Goal: Task Accomplishment & Management: Use online tool/utility

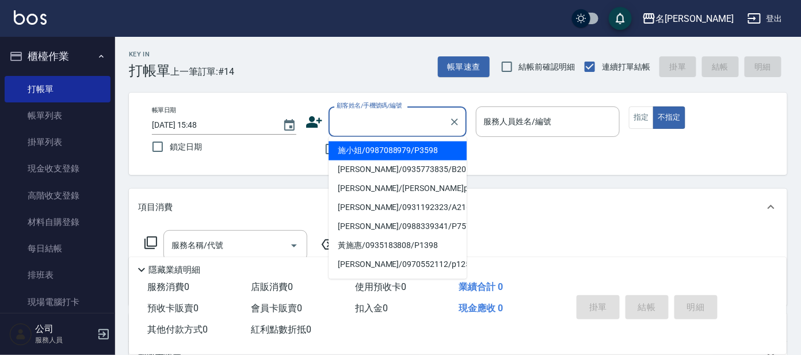
click at [422, 123] on input "顧客姓名/手機號碼/編號" at bounding box center [389, 122] width 110 height 20
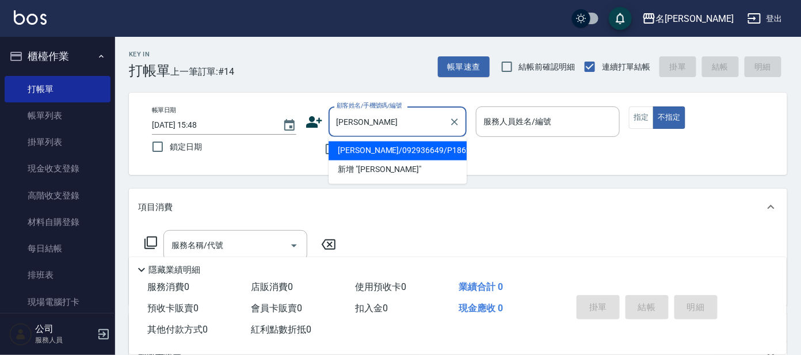
click at [408, 150] on li "[PERSON_NAME]/092936649/P1862" at bounding box center [397, 151] width 138 height 19
type input "[PERSON_NAME]/092936649/P1862"
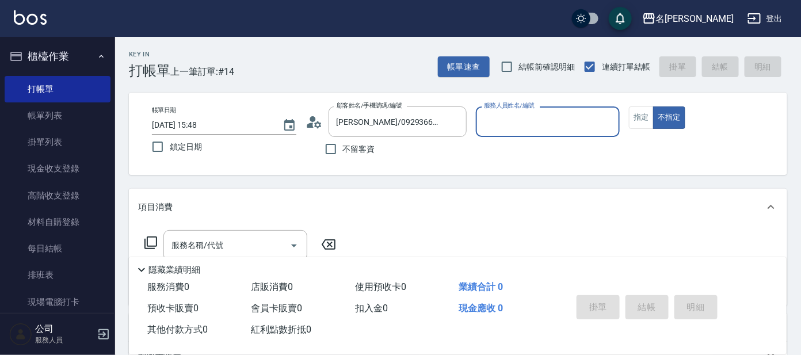
click at [544, 114] on input "服務人員姓名/編號" at bounding box center [548, 122] width 134 height 20
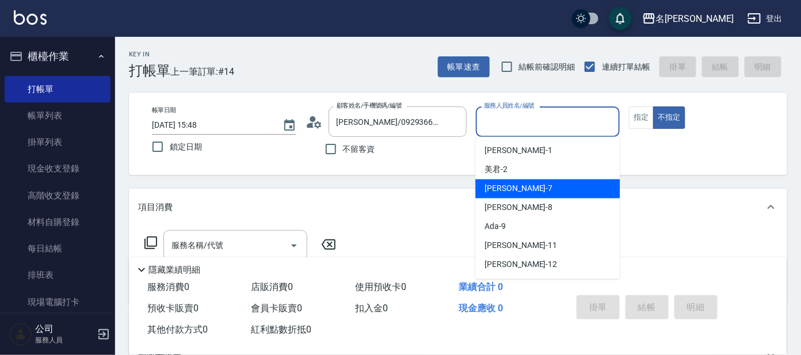
click at [507, 186] on div "[PERSON_NAME] -7" at bounding box center [547, 188] width 144 height 19
type input "[PERSON_NAME]-7"
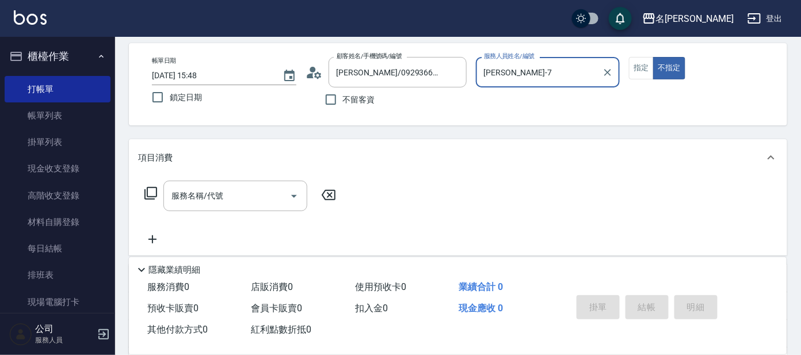
scroll to position [71, 0]
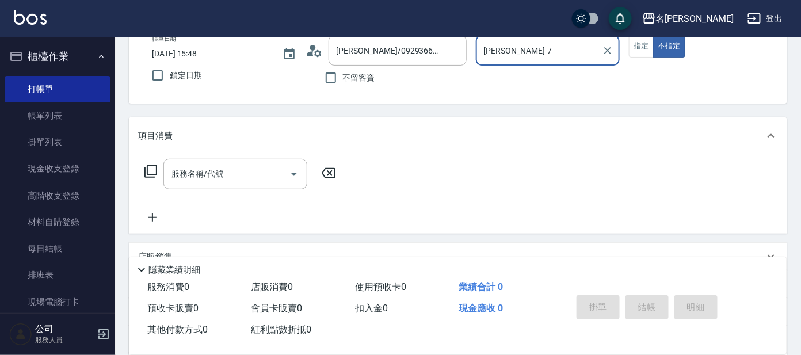
click at [156, 170] on icon at bounding box center [150, 171] width 13 height 13
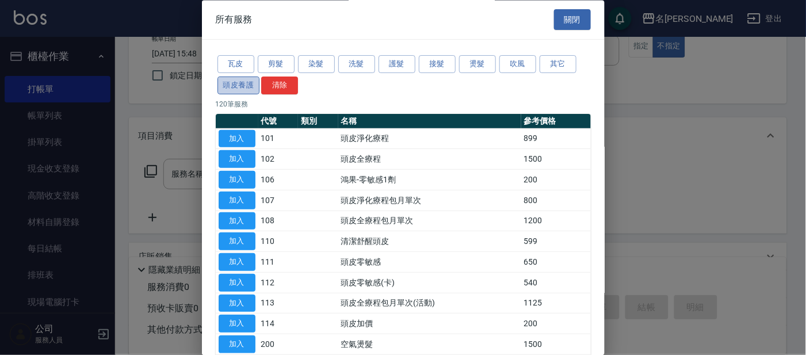
click at [231, 79] on button "頭皮養護" at bounding box center [238, 86] width 43 height 18
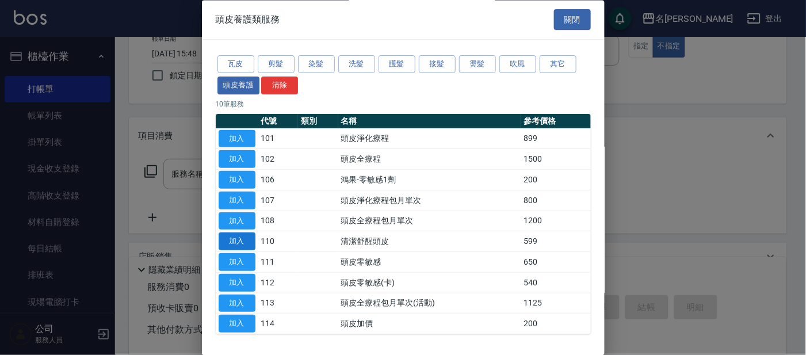
click at [241, 239] on button "加入" at bounding box center [237, 242] width 37 height 18
type input "清潔舒醒頭皮(110)"
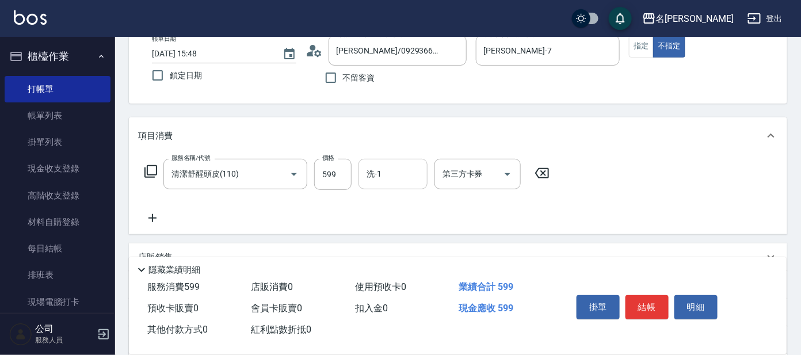
click at [387, 187] on div "洗-1" at bounding box center [392, 174] width 69 height 30
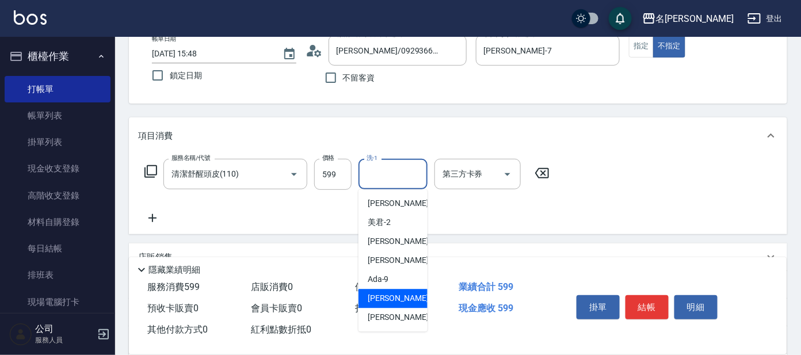
click at [374, 297] on span "[PERSON_NAME] -11" at bounding box center [404, 299] width 72 height 12
type input "[PERSON_NAME]-11"
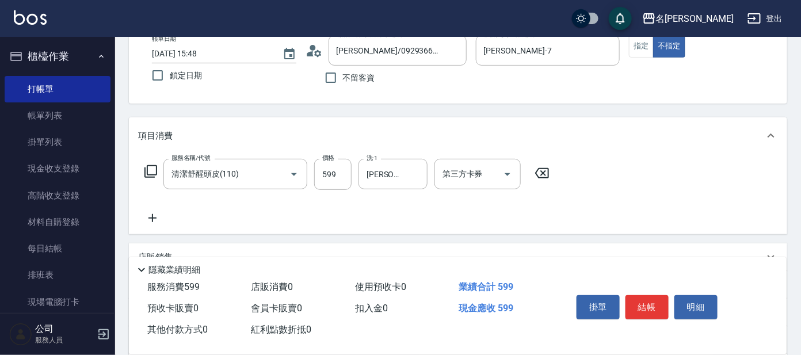
click at [155, 170] on icon at bounding box center [151, 172] width 14 height 14
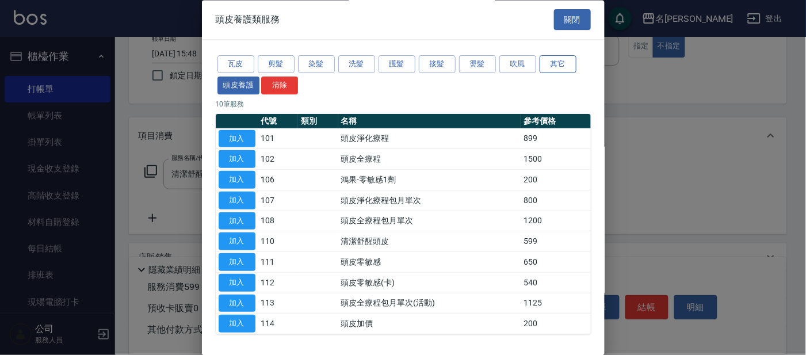
click at [558, 63] on button "其它" at bounding box center [558, 65] width 37 height 18
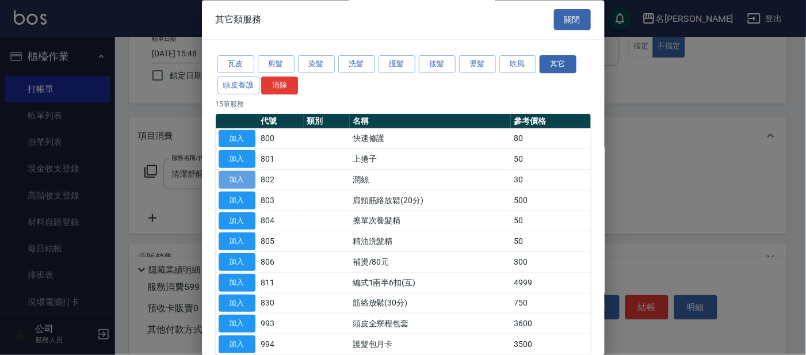
click at [249, 173] on button "加入" at bounding box center [237, 180] width 37 height 18
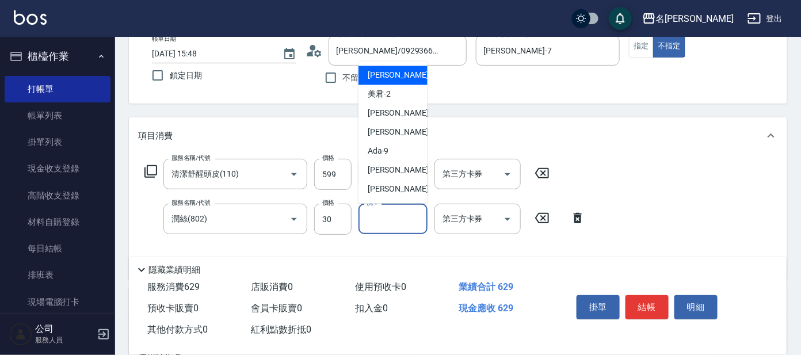
click at [394, 223] on input "洗-1" at bounding box center [393, 219] width 59 height 20
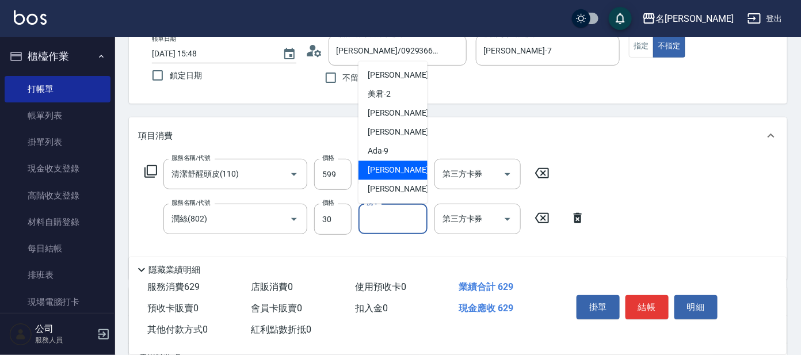
click at [393, 165] on span "[PERSON_NAME] -11" at bounding box center [404, 171] width 72 height 12
type input "[PERSON_NAME]-11"
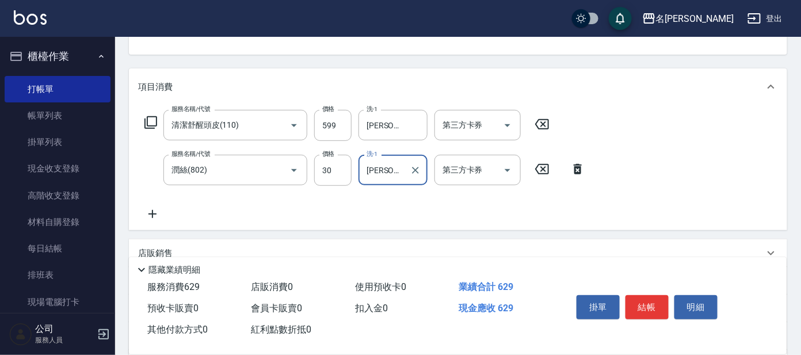
scroll to position [143, 0]
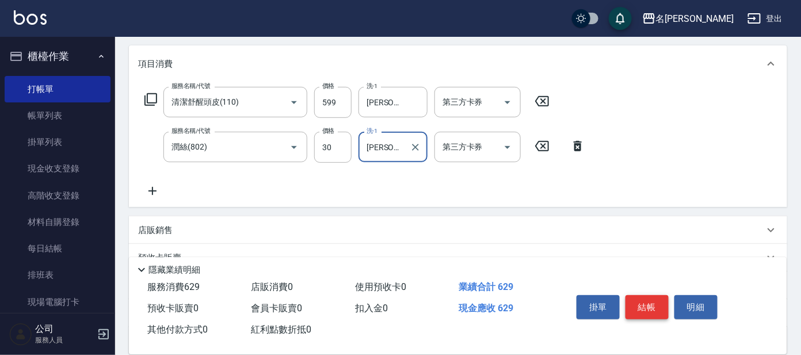
click at [639, 301] on button "結帳" at bounding box center [646, 307] width 43 height 24
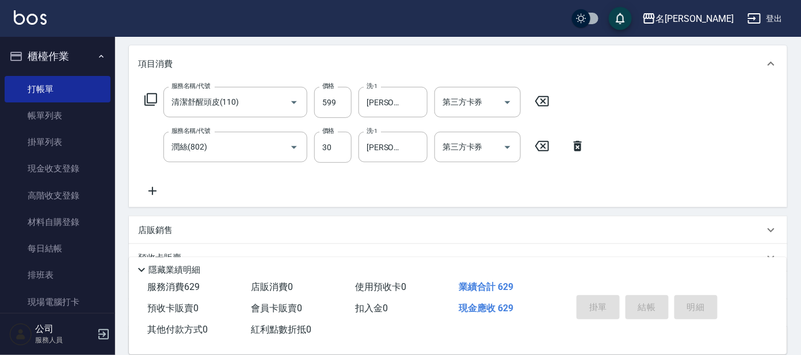
type input "[DATE] 16:04"
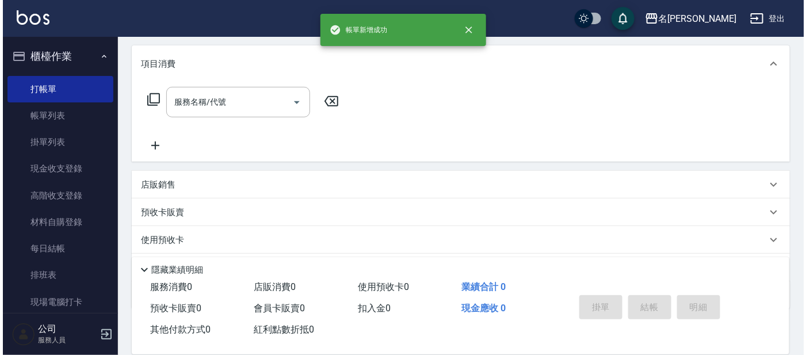
scroll to position [0, 0]
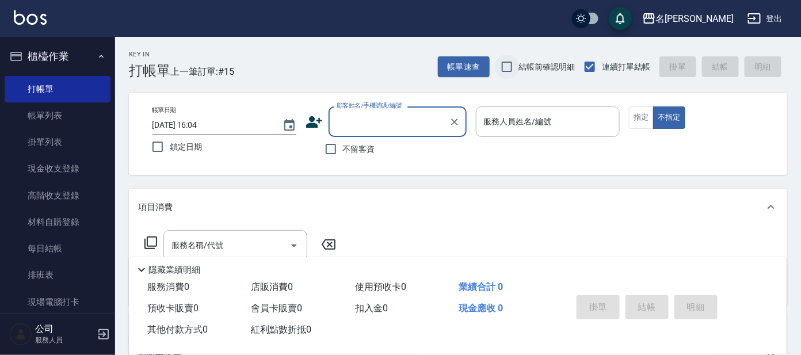
click at [503, 74] on input "結帳前確認明細" at bounding box center [507, 67] width 24 height 24
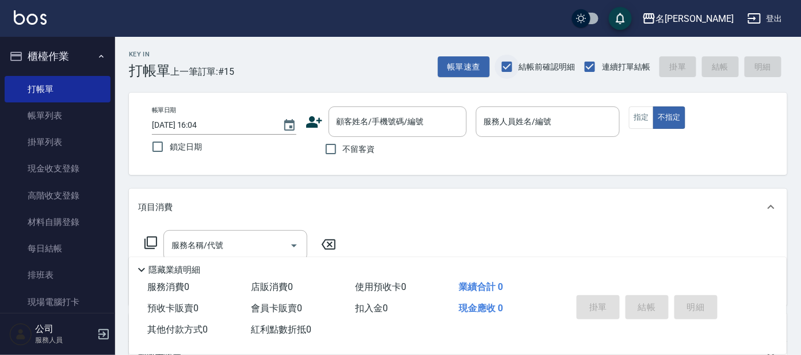
click at [510, 66] on input "結帳前確認明細" at bounding box center [507, 67] width 24 height 24
checkbox input "false"
click at [318, 115] on icon at bounding box center [313, 121] width 17 height 17
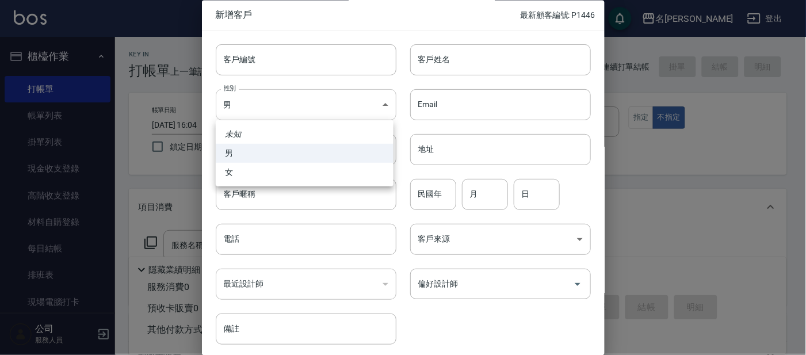
click at [333, 98] on body "名留大龍 登出 櫃檯作業 打帳單 帳單列表 掛單列表 現金收支登錄 高階收支登錄 材料自購登錄 每日結帳 排班表 現場電腦打卡 預約管理 預約管理 單日預約紀…" at bounding box center [403, 280] width 806 height 560
click at [333, 165] on li "女" at bounding box center [305, 172] width 178 height 19
type input "[DEMOGRAPHIC_DATA]"
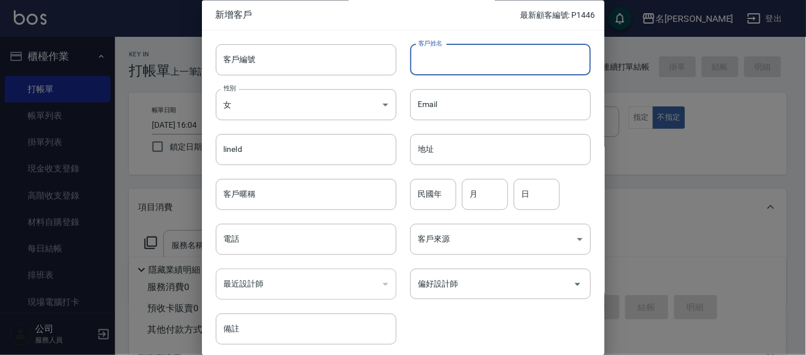
click at [496, 64] on input "客戶姓名" at bounding box center [500, 59] width 181 height 31
click at [469, 68] on input "[PERSON_NAME]" at bounding box center [500, 59] width 181 height 31
type input "[PERSON_NAME]"
click at [425, 194] on input "民國年" at bounding box center [433, 194] width 46 height 31
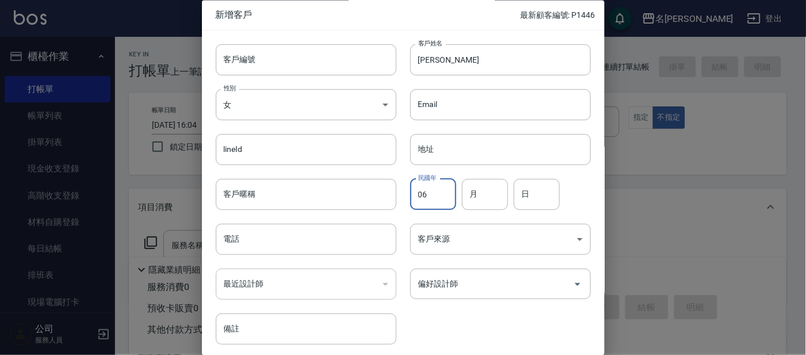
type input "0"
type input "60"
click at [475, 198] on input "月" at bounding box center [485, 194] width 46 height 31
type input "9"
click at [532, 201] on input "日" at bounding box center [537, 194] width 46 height 31
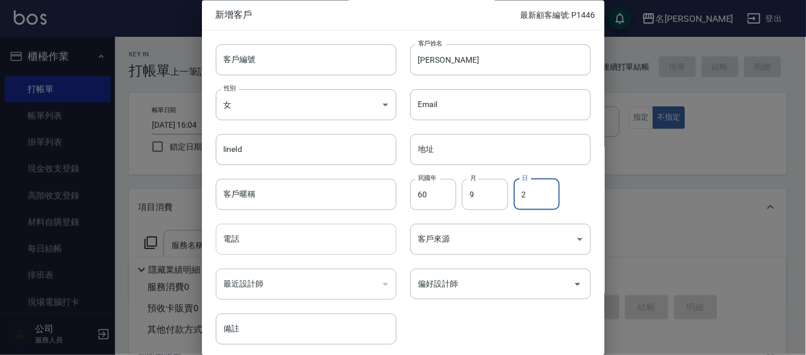
type input "2"
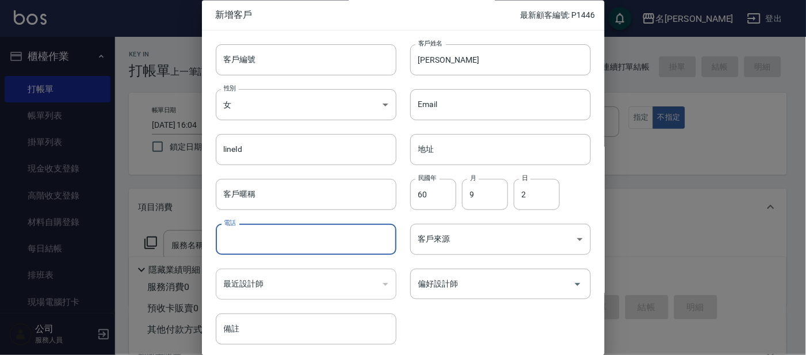
click at [364, 234] on input "電話" at bounding box center [306, 239] width 181 height 31
type input "0908280862"
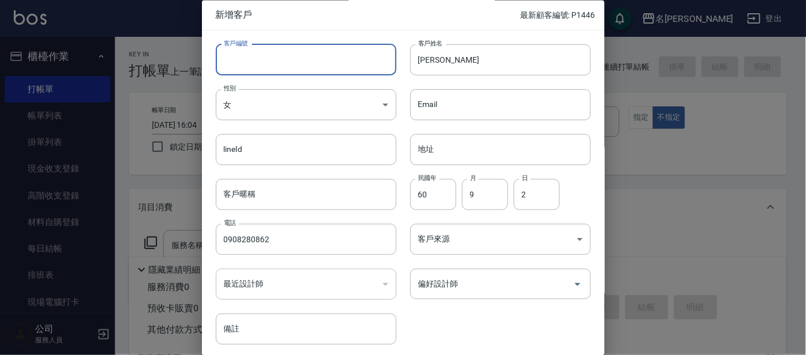
click at [345, 47] on input "客戶編號" at bounding box center [306, 59] width 181 height 31
type input "ㄣ"
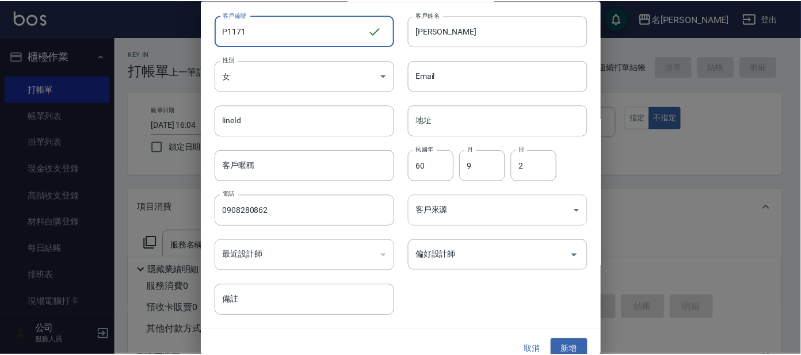
scroll to position [43, 0]
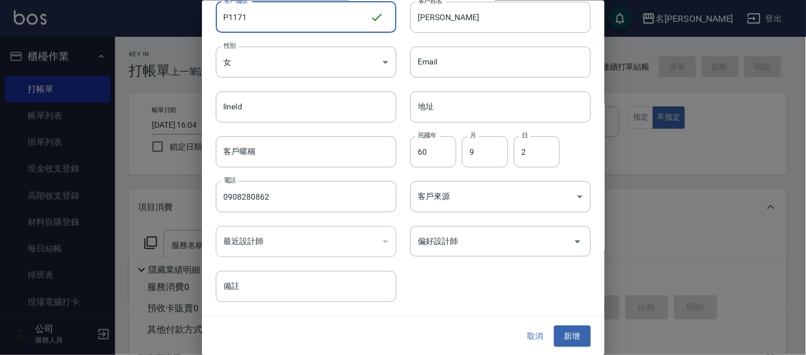
type input "P1171"
drag, startPoint x: 583, startPoint y: 323, endPoint x: 587, endPoint y: 354, distance: 31.4
click at [584, 322] on div "取消 新增" at bounding box center [403, 336] width 403 height 40
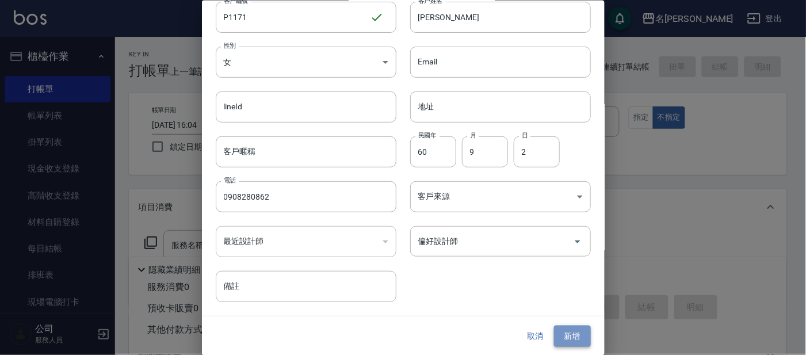
click at [576, 330] on button "新增" at bounding box center [572, 336] width 37 height 21
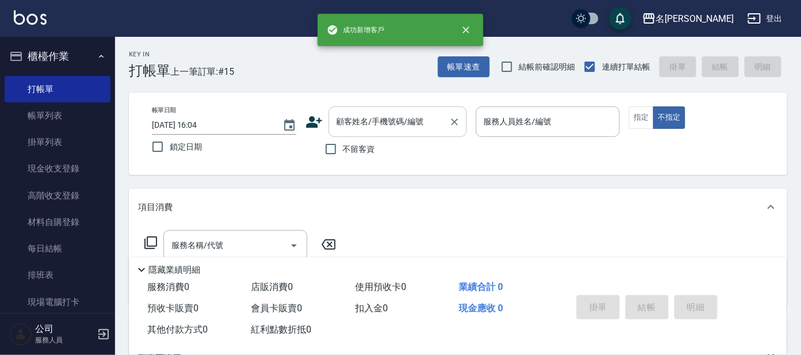
click at [414, 115] on input "顧客姓名/手機號碼/編號" at bounding box center [389, 122] width 110 height 20
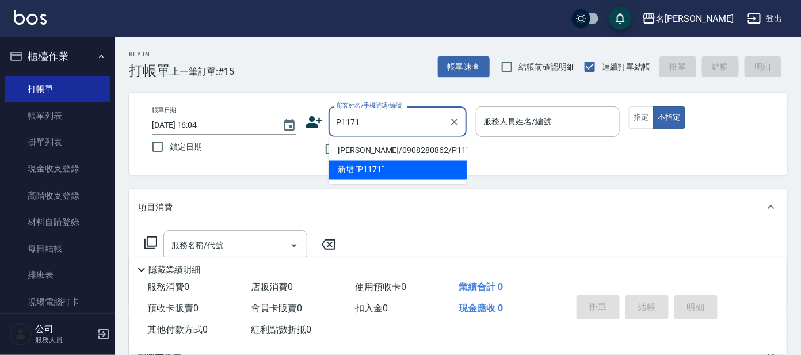
click at [424, 146] on li "[PERSON_NAME]/0908280862/P1171" at bounding box center [397, 151] width 138 height 19
type input "[PERSON_NAME]/0908280862/P1171"
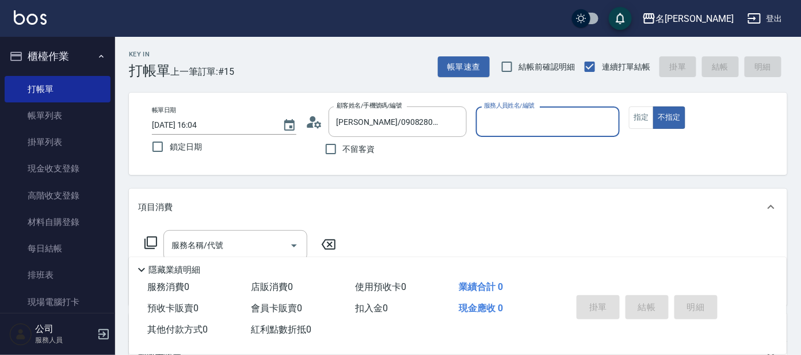
click at [545, 128] on input "服務人員姓名/編號" at bounding box center [548, 122] width 134 height 20
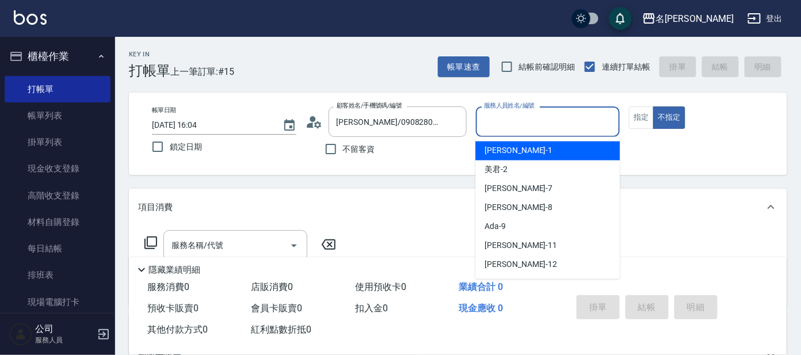
drag, startPoint x: 555, startPoint y: 151, endPoint x: 528, endPoint y: 157, distance: 27.6
click at [552, 151] on div "[PERSON_NAME] -1" at bounding box center [547, 151] width 144 height 19
type input "[PERSON_NAME]-1"
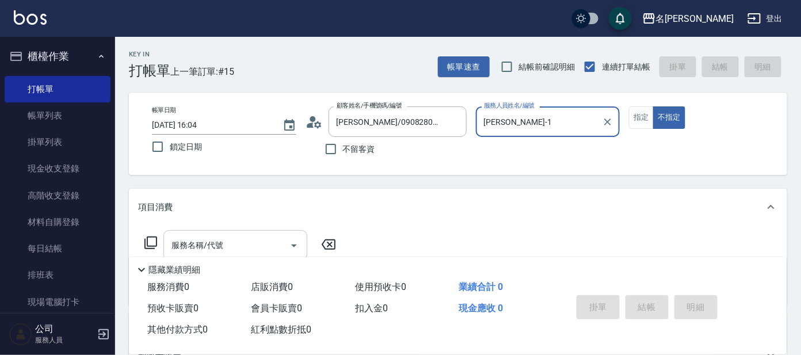
drag, startPoint x: 252, startPoint y: 232, endPoint x: 255, endPoint y: 241, distance: 9.8
click at [255, 241] on div "服務名稱/代號" at bounding box center [235, 245] width 144 height 30
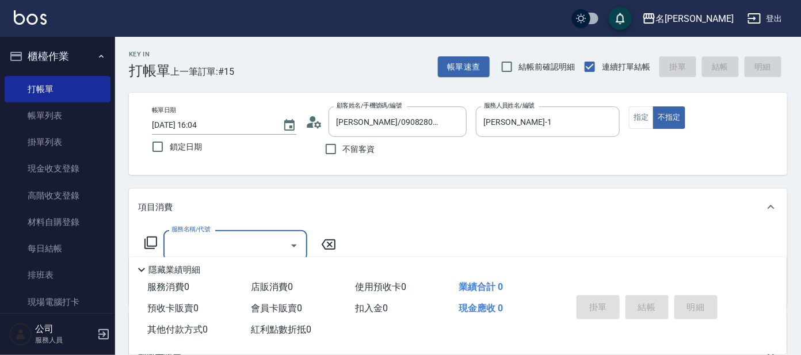
click at [255, 241] on input "服務名稱/代號" at bounding box center [227, 245] width 116 height 20
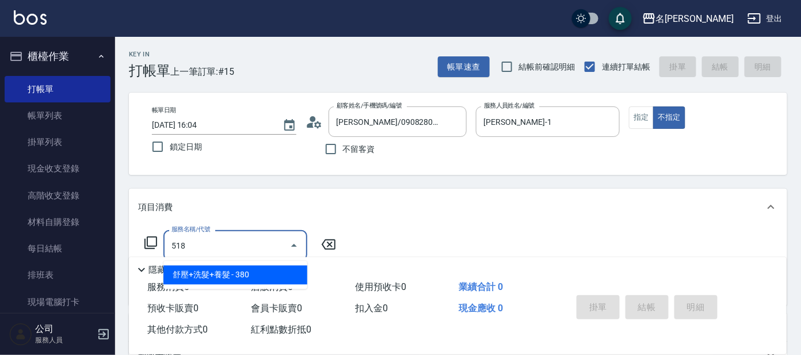
click at [251, 272] on span "舒壓+洗髮+養髮 - 380" at bounding box center [235, 275] width 144 height 19
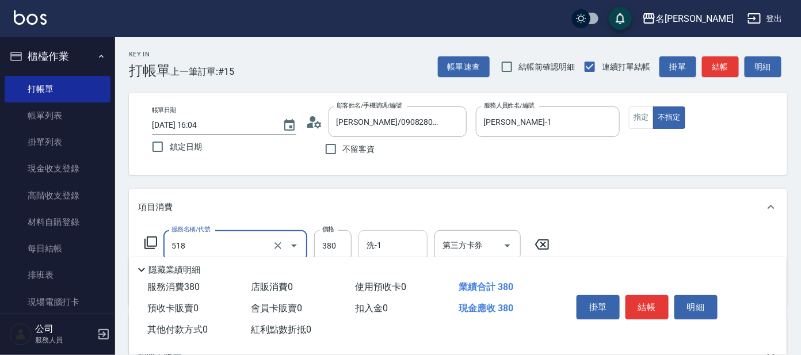
type input "舒壓+洗髮+養髮(518)"
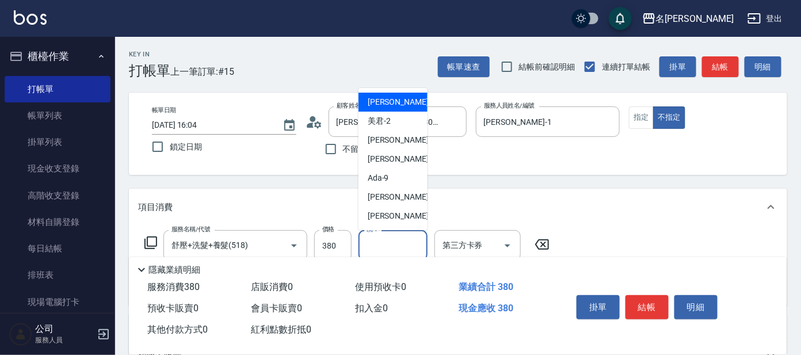
click at [390, 240] on input "洗-1" at bounding box center [393, 245] width 59 height 20
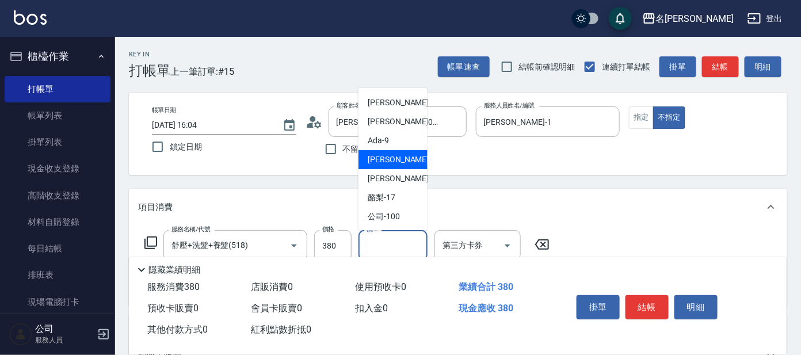
scroll to position [57, 0]
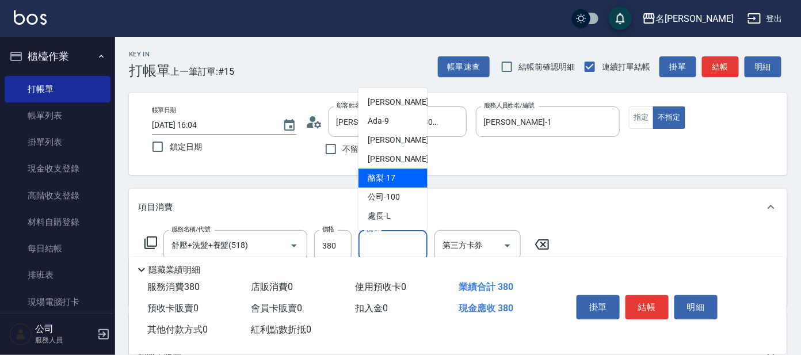
click at [402, 180] on div "酪梨 -17" at bounding box center [392, 178] width 69 height 19
type input "酪梨-17"
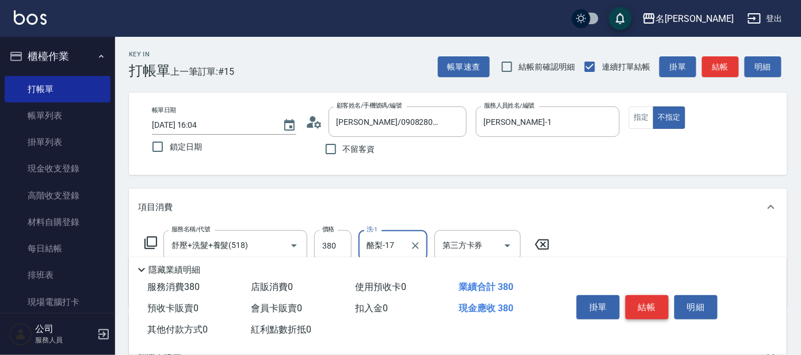
click at [650, 301] on button "結帳" at bounding box center [646, 307] width 43 height 24
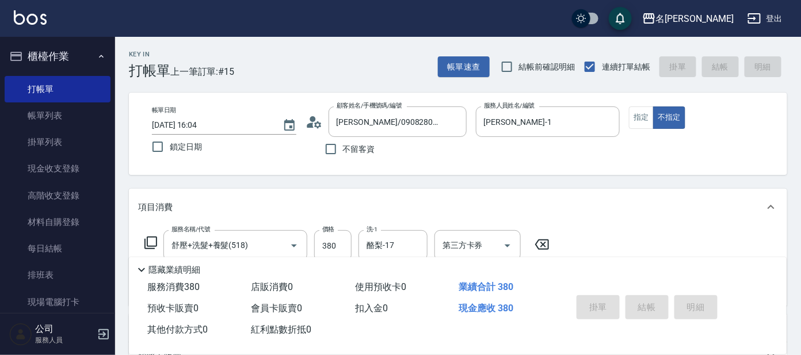
type input "[DATE] 16:27"
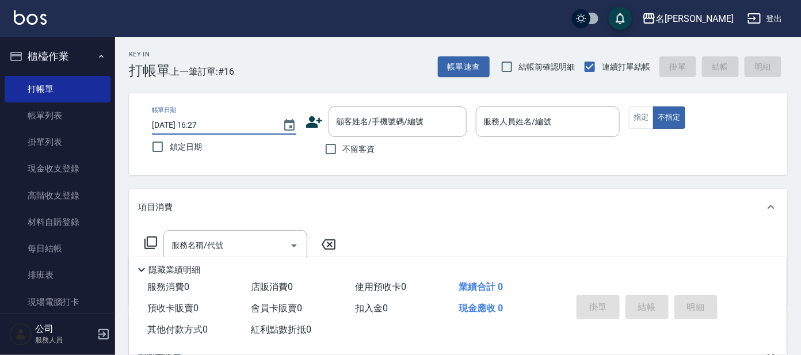
drag, startPoint x: 331, startPoint y: 79, endPoint x: 331, endPoint y: 90, distance: 10.9
click at [333, 84] on div "Key In 打帳單 上一筆訂單:#16 帳單速查 結帳前確認明細 連續打單結帳 掛單 結帳 明細 帳單日期 [DATE] 16:27 鎖定日期 顧客姓名/手…" at bounding box center [458, 298] width 686 height 523
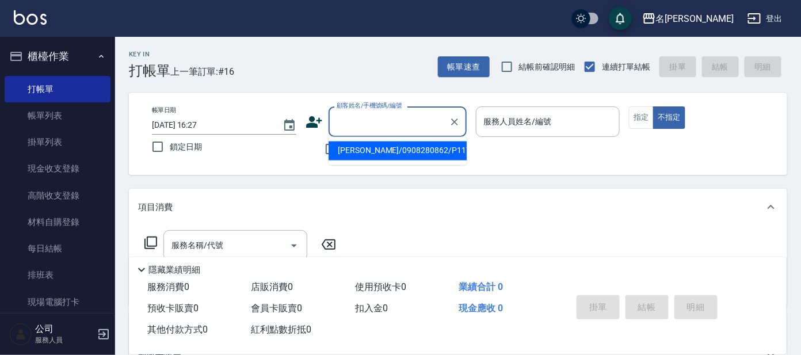
click at [376, 114] on input "顧客姓名/手機號碼/編號" at bounding box center [389, 122] width 110 height 20
type input "X"
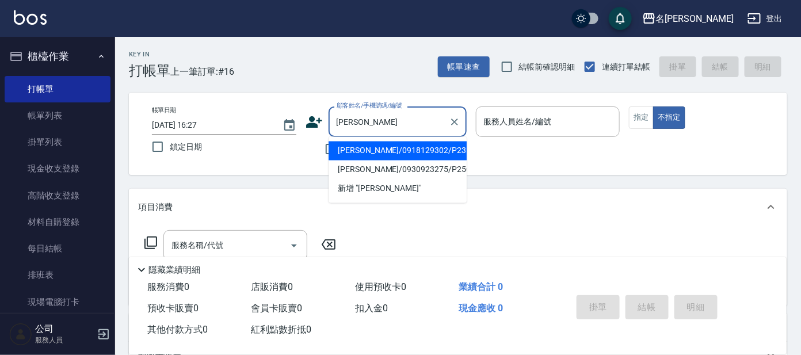
type input "[PERSON_NAME]/0918129302/P2314"
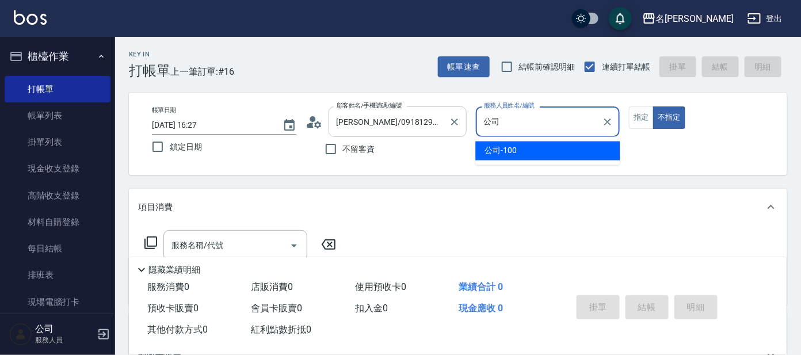
type input "公"
type input "[PERSON_NAME]-1"
type button "false"
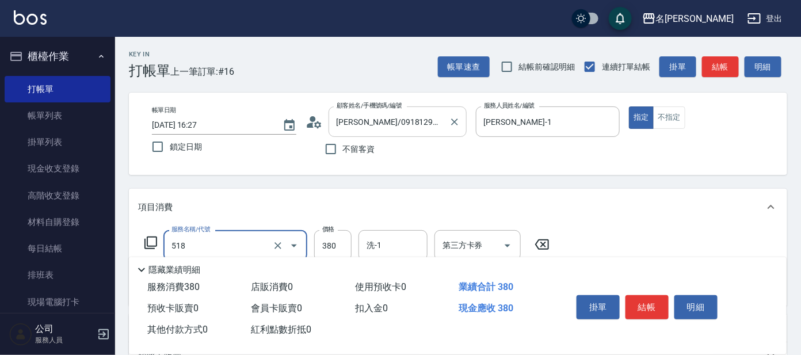
type input "舒壓+洗髮+養髮(518)"
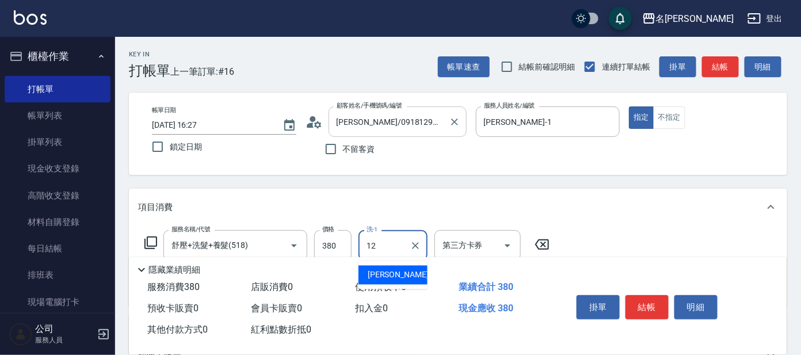
type input "云潔-12"
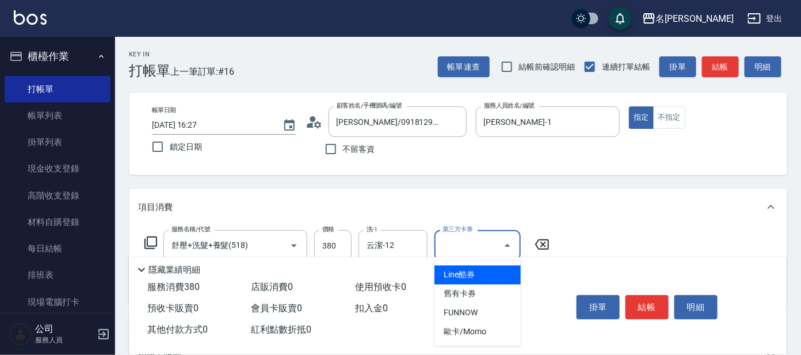
click at [542, 207] on div "項目消費" at bounding box center [451, 207] width 626 height 12
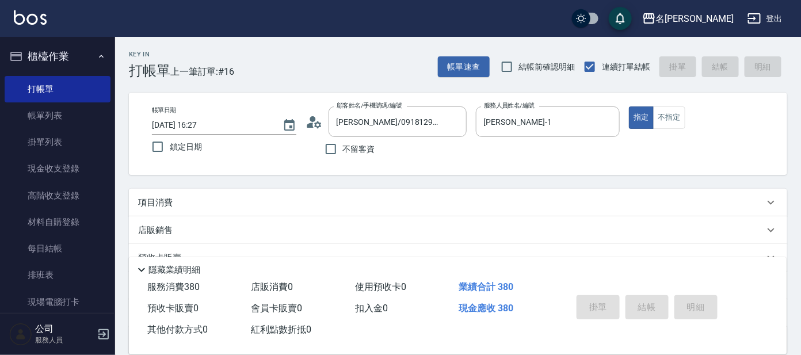
type input "[DATE] 16:58"
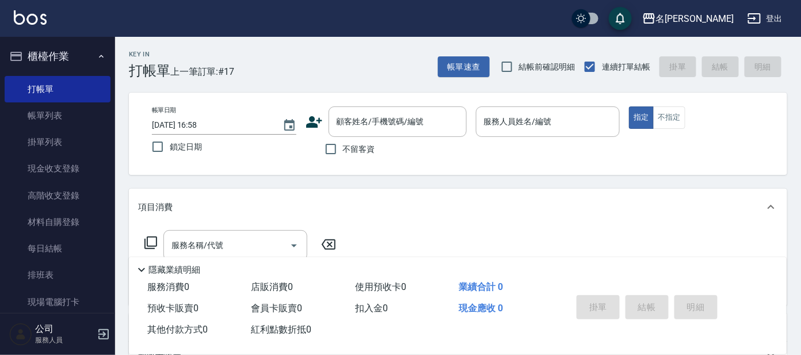
click at [592, 242] on div "服務名稱/代號 服務名稱/代號" at bounding box center [458, 265] width 658 height 79
click at [362, 137] on div "顧客姓名/手機號碼/編號 顧客姓名/手機號碼/編號 不留客資" at bounding box center [385, 133] width 161 height 55
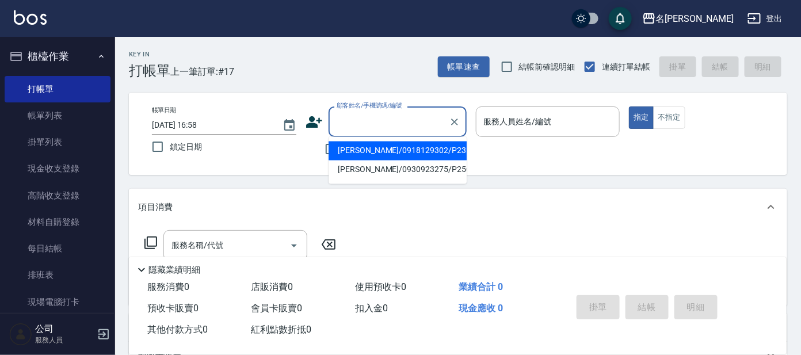
click at [376, 121] on input "顧客姓名/手機號碼/編號" at bounding box center [389, 122] width 110 height 20
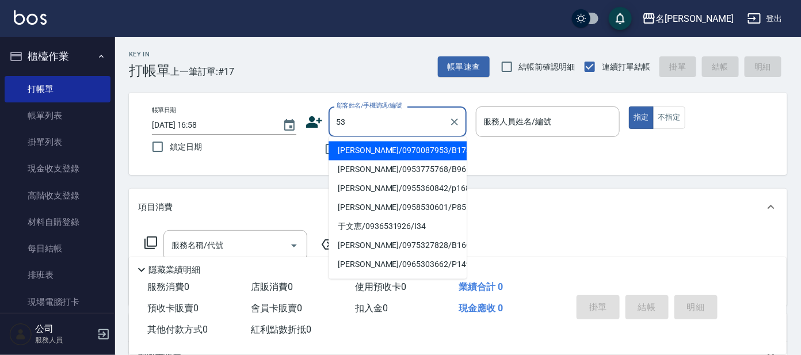
click at [328, 120] on div "53 顧客姓名/手機號碼/編號" at bounding box center [397, 121] width 138 height 30
click at [338, 116] on input "53" at bounding box center [389, 122] width 110 height 20
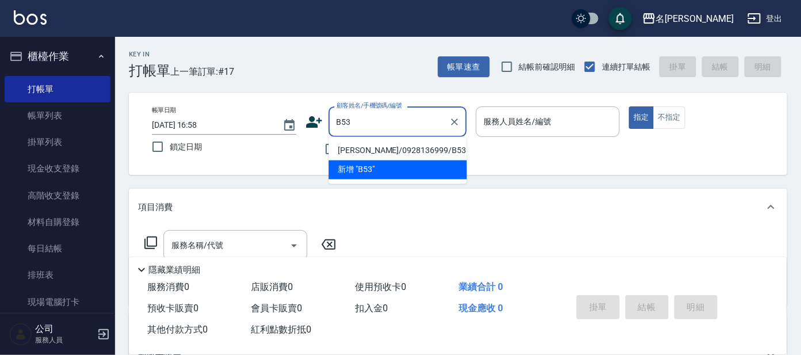
click at [407, 149] on li "[PERSON_NAME]/0928136999/B53" at bounding box center [397, 151] width 138 height 19
type input "[PERSON_NAME]/0928136999/B53"
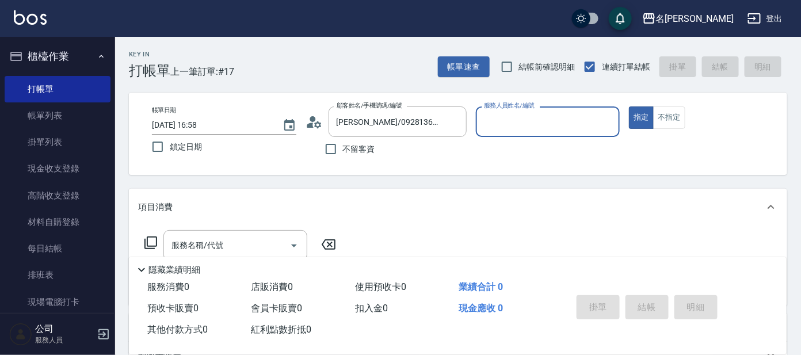
type input "美君-2"
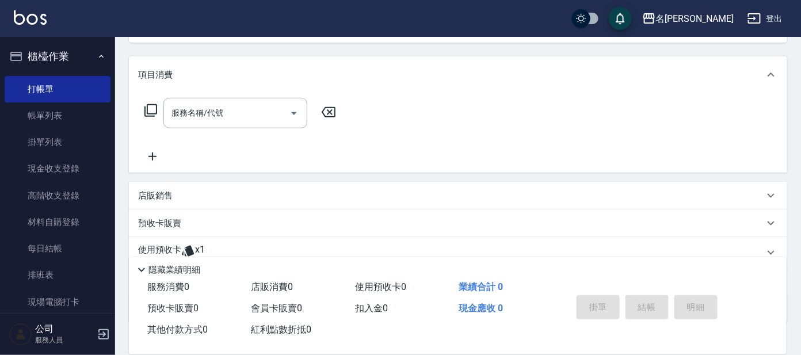
scroll to position [208, 0]
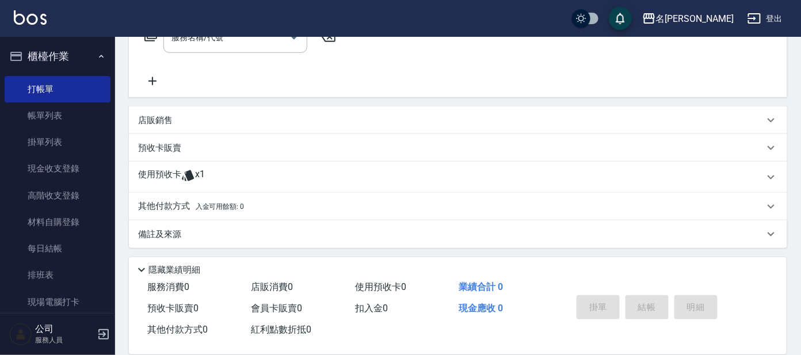
click at [323, 176] on div "使用預收卡 x1" at bounding box center [451, 177] width 626 height 17
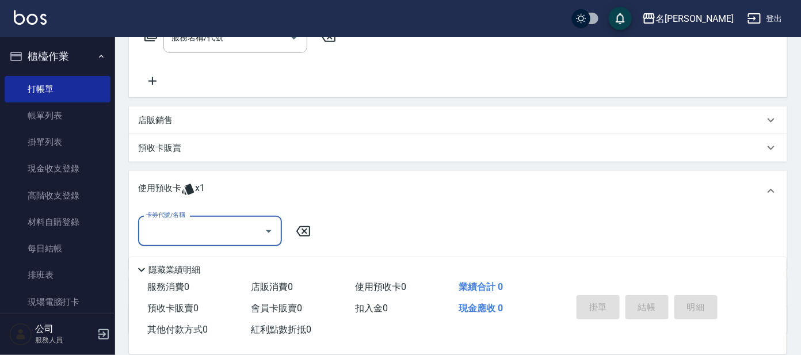
scroll to position [0, 0]
click at [249, 220] on div "卡券代號/名稱" at bounding box center [210, 231] width 144 height 30
click at [221, 252] on div "剪髮包月買5送1 剩餘1張" at bounding box center [210, 259] width 144 height 19
type input "剪髮包月買5送1"
type input "[DATE] 17:26"
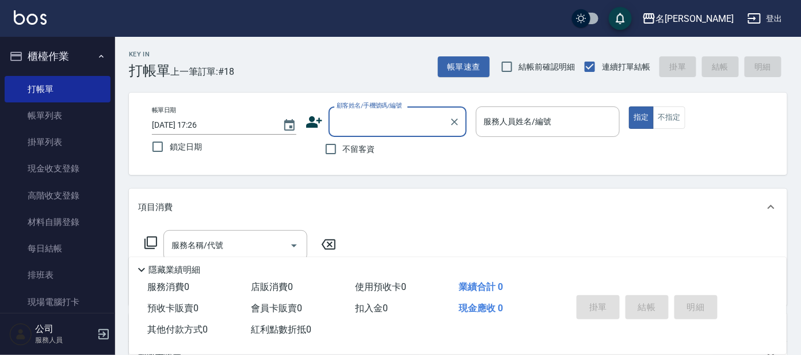
type input "+"
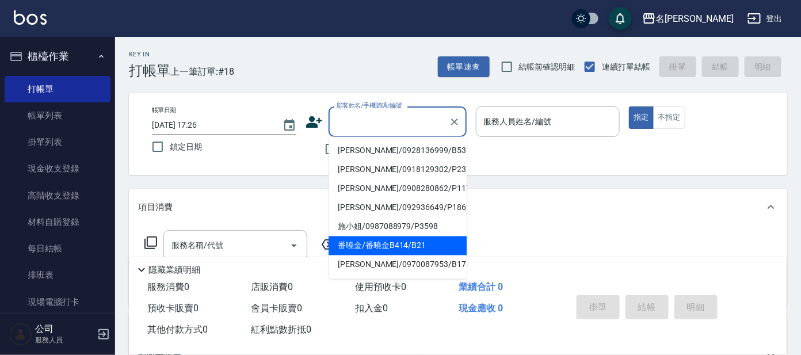
click at [316, 125] on icon at bounding box center [314, 122] width 16 height 12
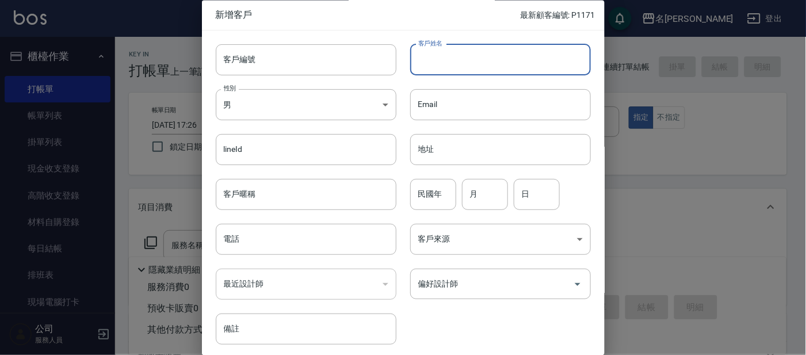
click at [434, 62] on input "客戶姓名" at bounding box center [500, 59] width 181 height 31
type input "N"
type input "[PERSON_NAME]"
click at [316, 238] on input "電話" at bounding box center [306, 239] width 181 height 31
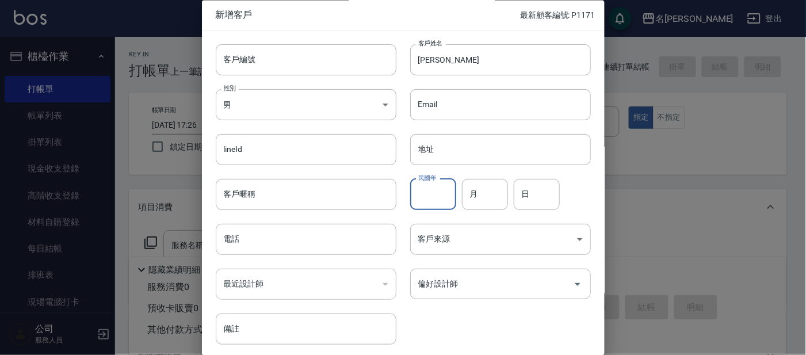
click at [419, 201] on input "民國年" at bounding box center [433, 194] width 46 height 31
type input "92"
click at [481, 190] on input "月" at bounding box center [485, 194] width 46 height 31
type input "3"
click at [533, 190] on input "日" at bounding box center [537, 194] width 46 height 31
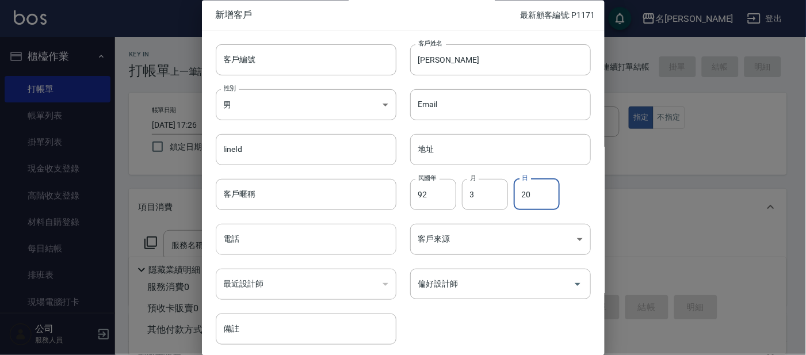
type input "20"
click at [292, 228] on input "電話" at bounding box center [306, 239] width 181 height 31
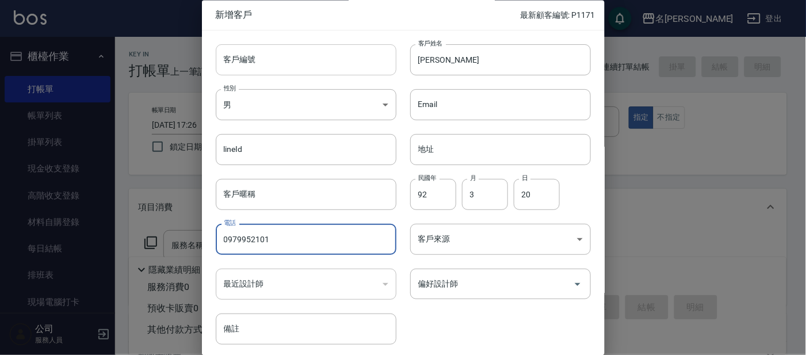
type input "0979952101"
click at [376, 52] on input "客戶編號" at bounding box center [306, 59] width 181 height 31
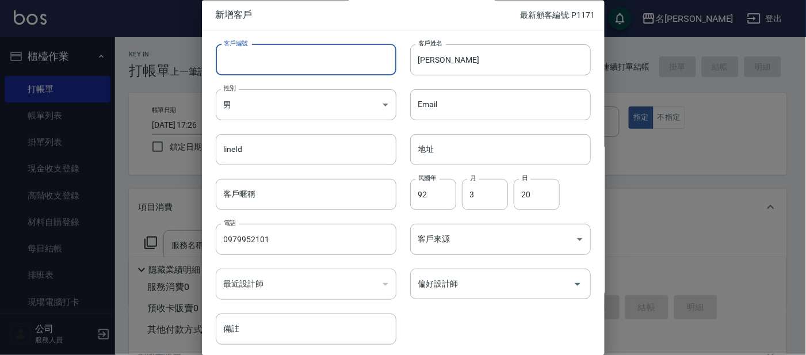
type input "ㄣ"
type input "p"
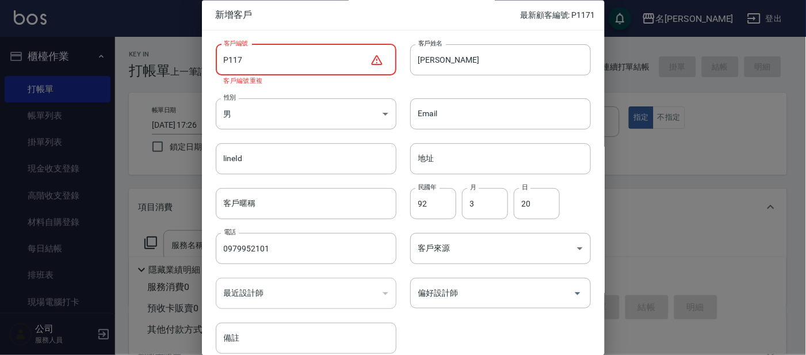
type input "P117"
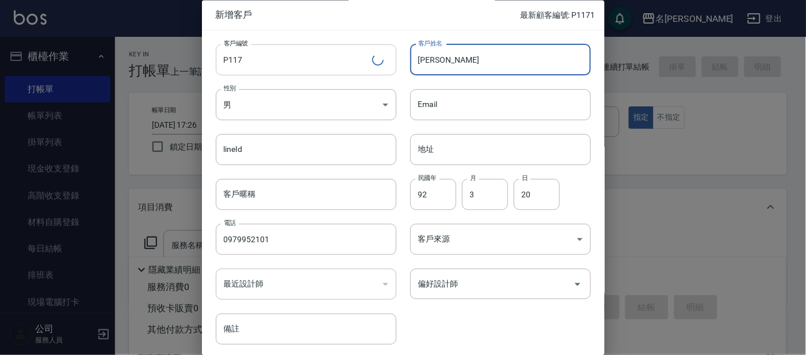
type input "[PERSON_NAME]"
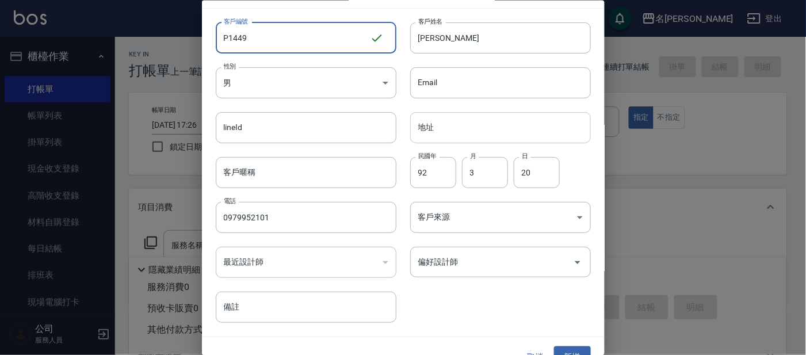
scroll to position [43, 0]
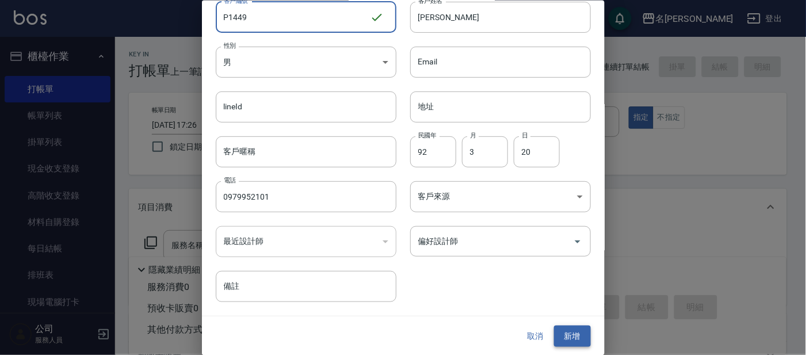
type input "P1449"
click at [573, 334] on button "新增" at bounding box center [572, 336] width 37 height 21
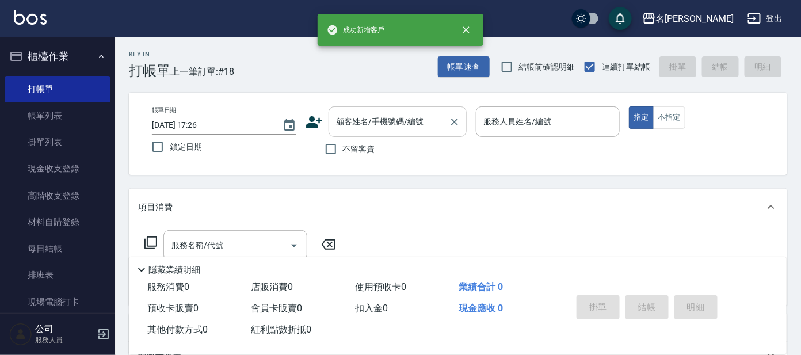
drag, startPoint x: 410, startPoint y: 120, endPoint x: 407, endPoint y: 127, distance: 6.7
click at [407, 127] on input "顧客姓名/手機號碼/編號" at bounding box center [389, 122] width 110 height 20
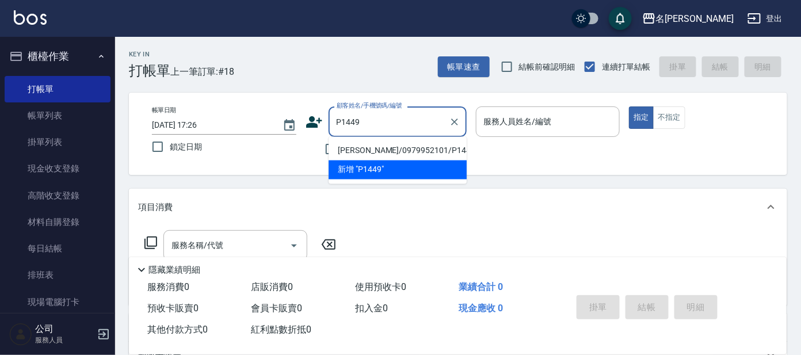
click at [416, 148] on li "[PERSON_NAME]/0979952101/P1449" at bounding box center [397, 151] width 138 height 19
type input "[PERSON_NAME]/0979952101/P1449"
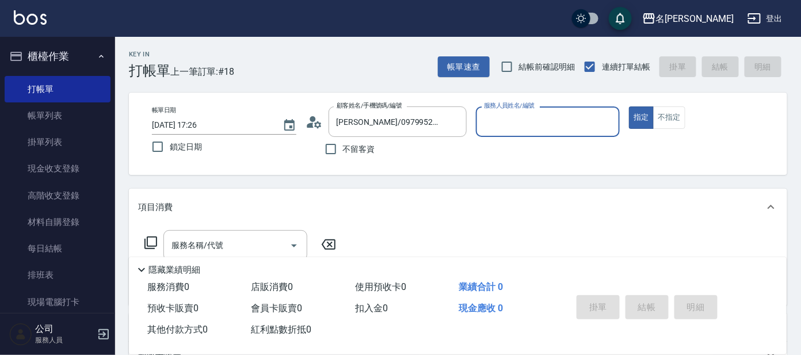
click at [528, 116] on input "服務人員姓名/編號" at bounding box center [548, 122] width 134 height 20
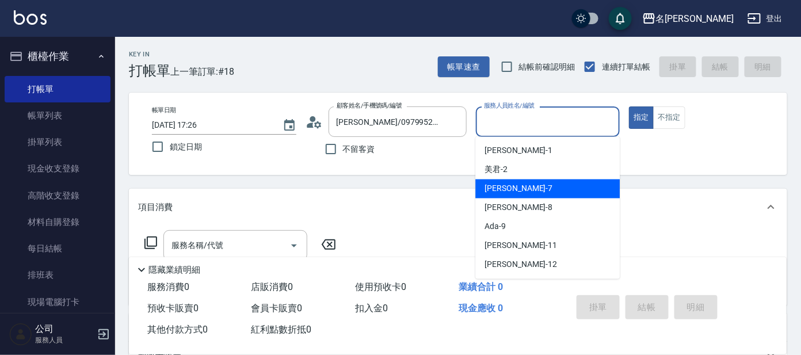
click at [510, 183] on div "[PERSON_NAME] -7" at bounding box center [547, 188] width 144 height 19
type input "[PERSON_NAME]-7"
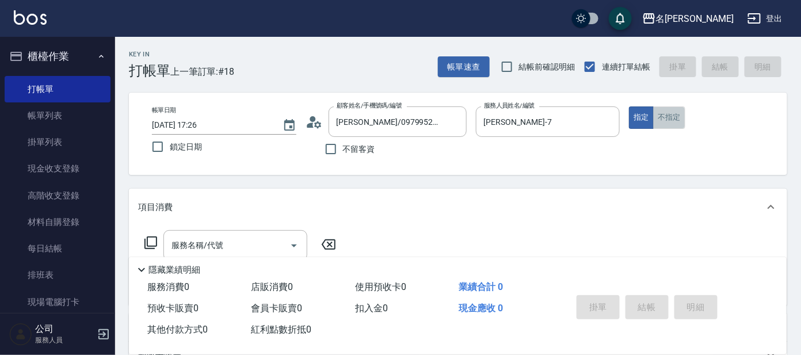
click at [672, 121] on button "不指定" at bounding box center [669, 117] width 32 height 22
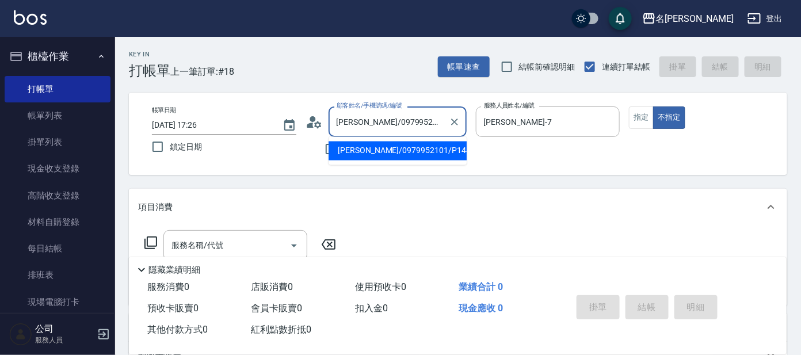
click at [414, 118] on input "[PERSON_NAME]/0979952101/P1449" at bounding box center [389, 122] width 110 height 20
click at [316, 125] on icon at bounding box center [317, 124] width 7 height 7
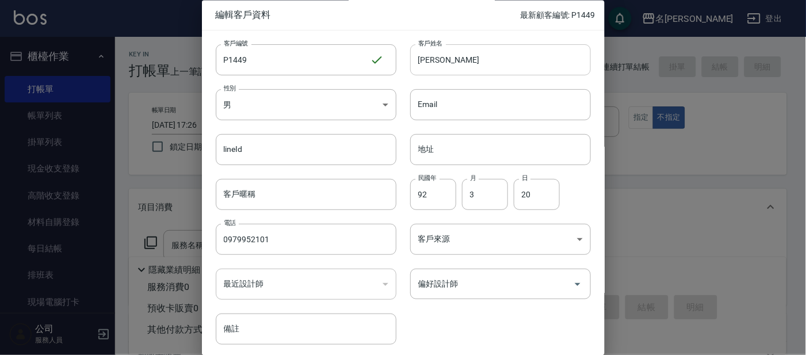
click at [508, 51] on input "[PERSON_NAME]" at bounding box center [500, 59] width 181 height 31
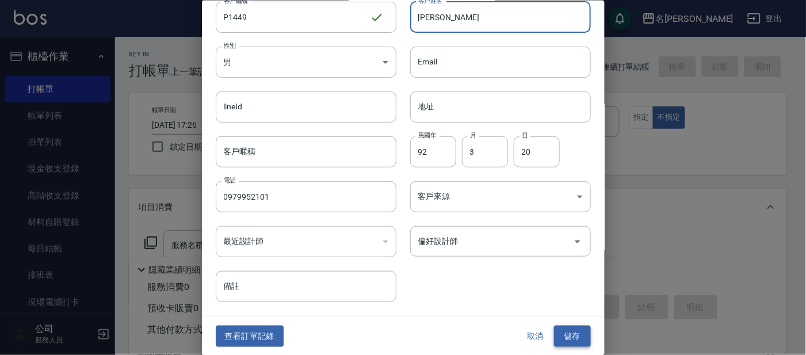
type input "[PERSON_NAME]"
click at [558, 331] on button "儲存" at bounding box center [572, 336] width 37 height 21
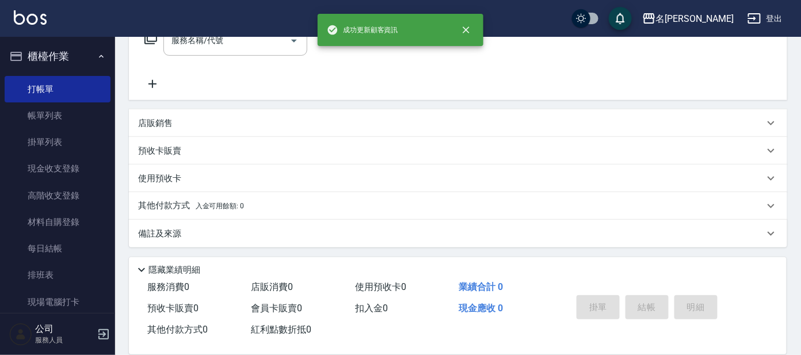
scroll to position [133, 0]
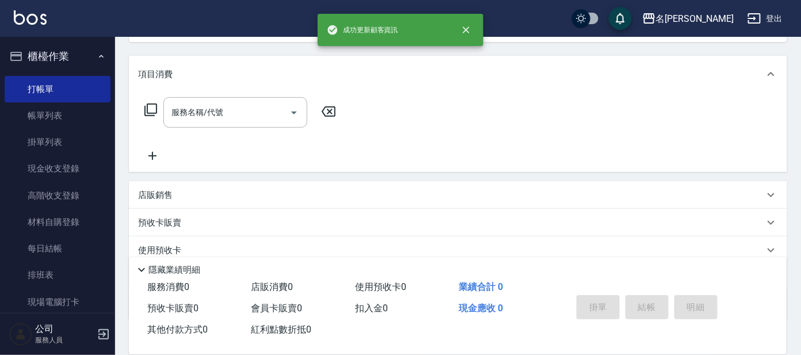
click at [152, 103] on icon at bounding box center [151, 110] width 14 height 14
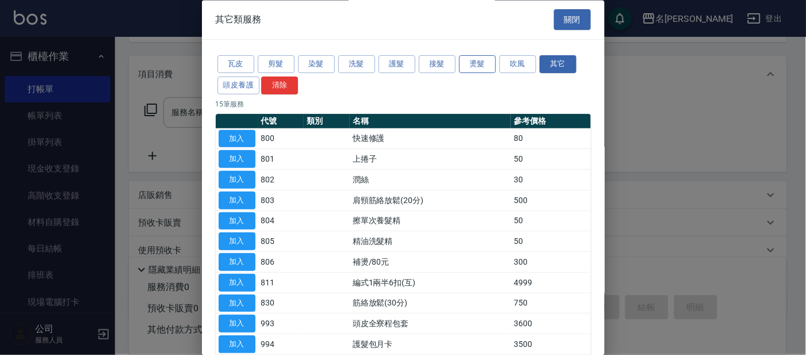
click at [479, 61] on button "燙髮" at bounding box center [477, 65] width 37 height 18
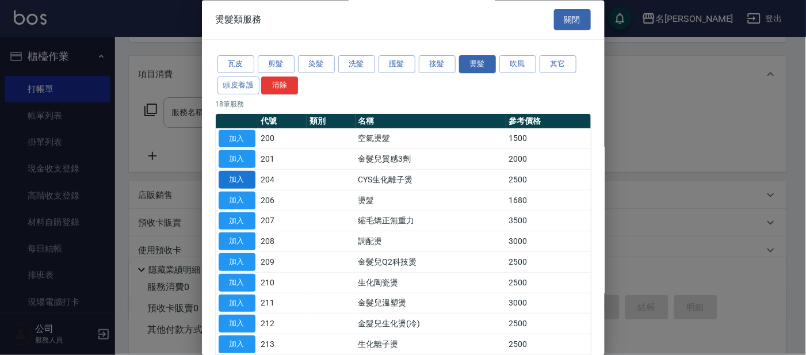
click at [245, 180] on button "加入" at bounding box center [237, 180] width 37 height 18
type input "CYS生化離子燙(204)"
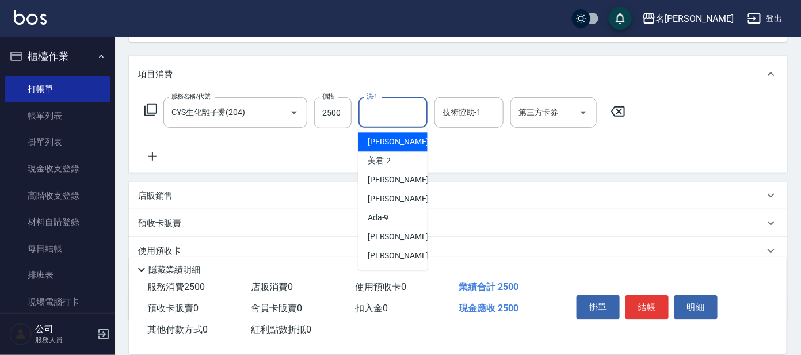
click at [405, 117] on input "洗-1" at bounding box center [393, 112] width 59 height 20
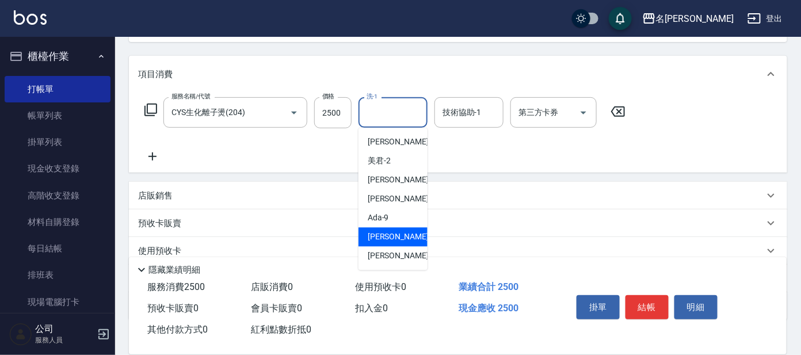
click at [390, 231] on span "[PERSON_NAME] -11" at bounding box center [404, 237] width 72 height 12
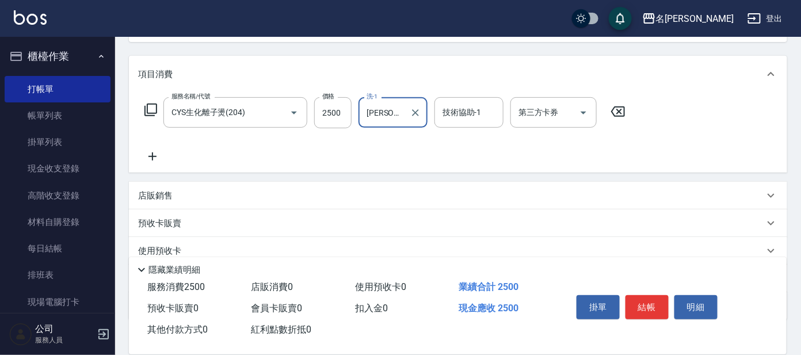
click at [397, 116] on input "[PERSON_NAME]-11" at bounding box center [384, 112] width 41 height 20
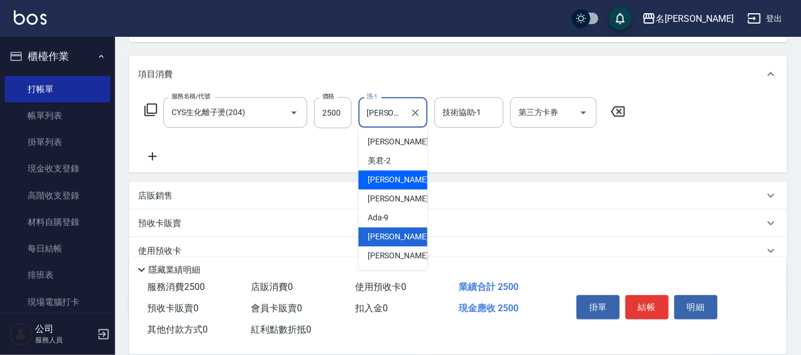
click at [387, 185] on span "[PERSON_NAME] -7" at bounding box center [402, 180] width 68 height 12
type input "[PERSON_NAME]-7"
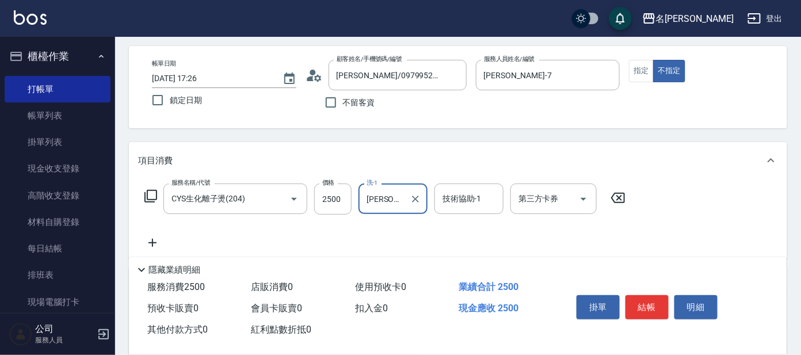
scroll to position [71, 0]
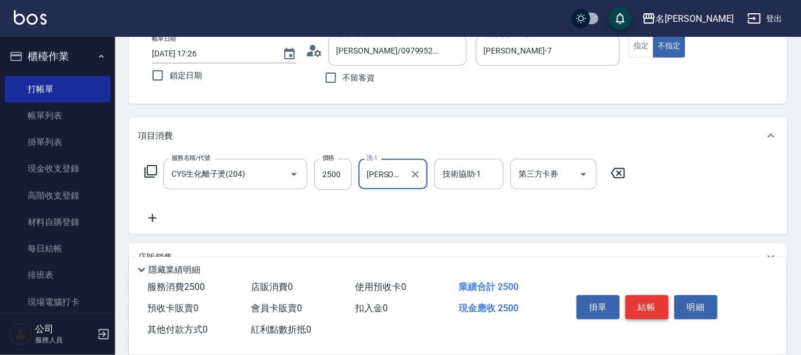
click at [651, 303] on button "結帳" at bounding box center [646, 307] width 43 height 24
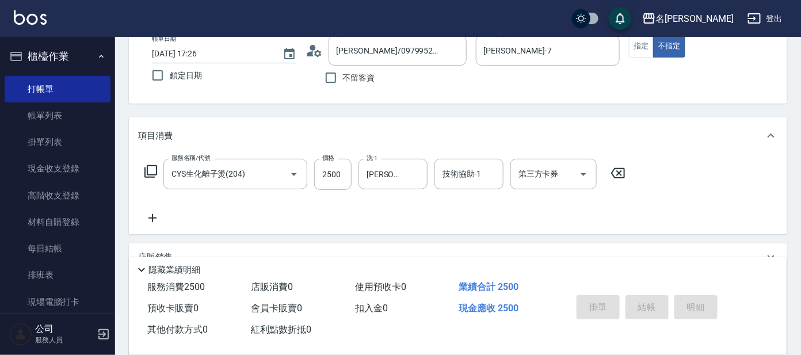
type input "[DATE] 17:34"
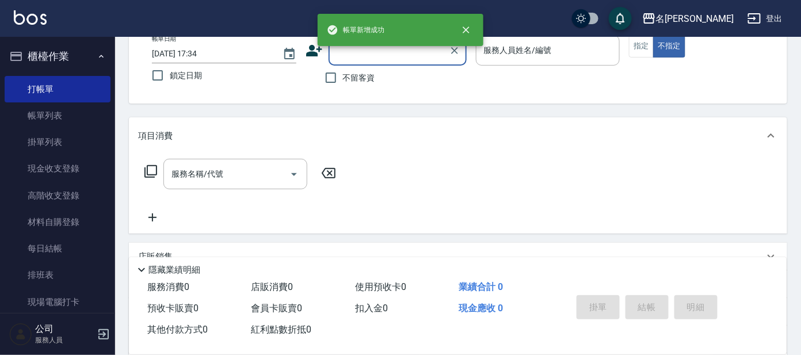
scroll to position [0, 0]
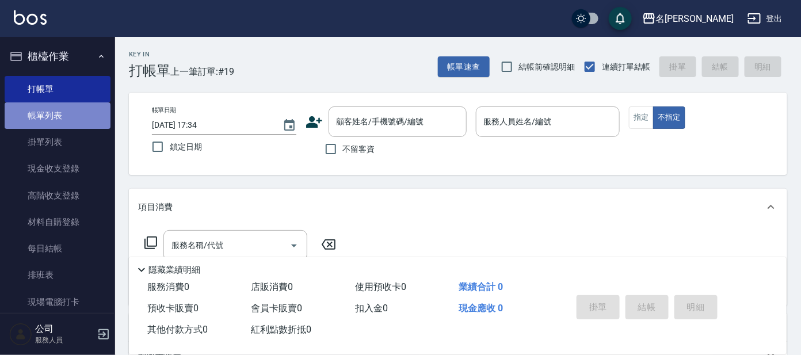
click at [60, 111] on link "帳單列表" at bounding box center [58, 115] width 106 height 26
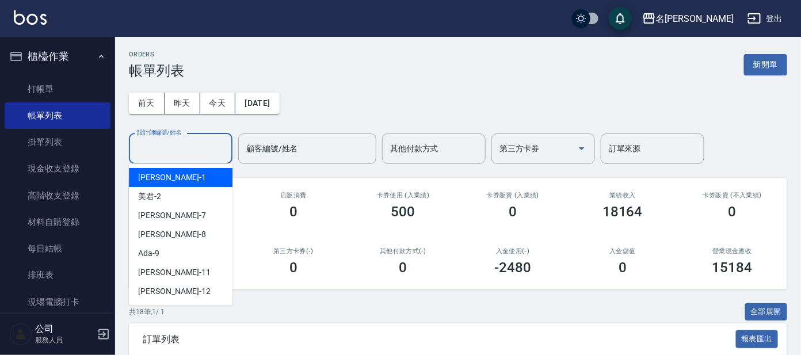
click at [171, 147] on input "設計師編號/姓名" at bounding box center [180, 149] width 93 height 20
click at [156, 179] on span "[PERSON_NAME] -1" at bounding box center [172, 177] width 68 height 12
click at [162, 149] on input "[PERSON_NAME]-1" at bounding box center [172, 149] width 76 height 20
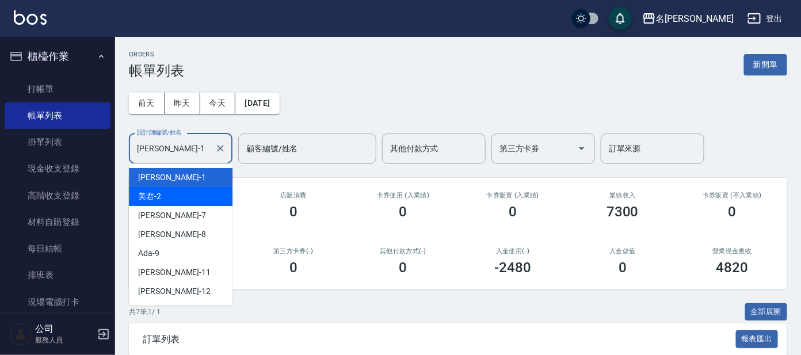
click at [154, 200] on span "美君 -2" at bounding box center [149, 196] width 23 height 12
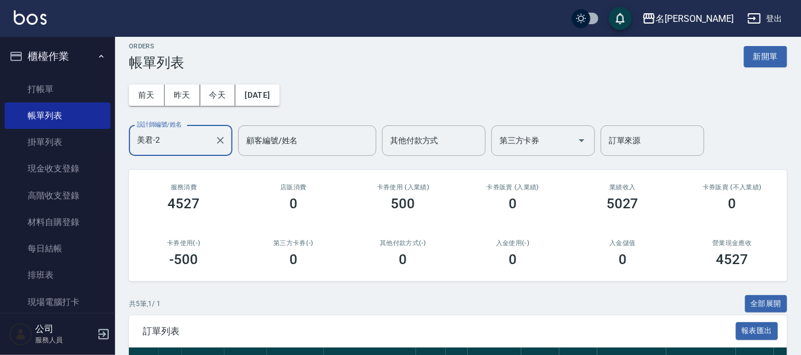
scroll to position [5, 0]
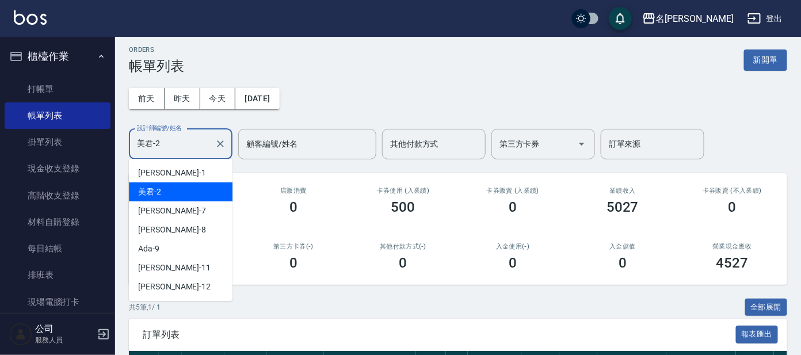
click at [186, 140] on input "美君-2" at bounding box center [172, 144] width 76 height 20
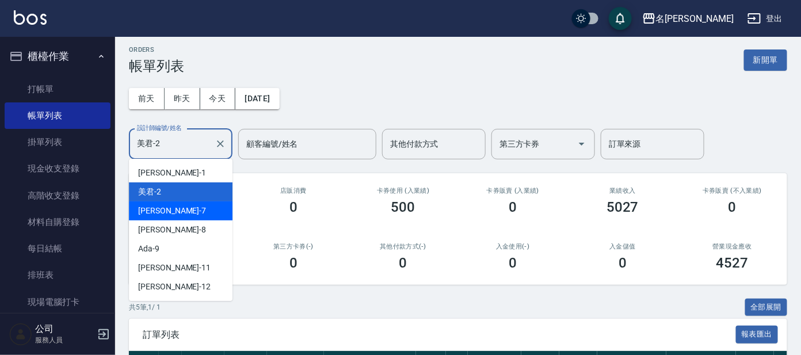
click at [158, 214] on span "[PERSON_NAME] -7" at bounding box center [172, 211] width 68 height 12
type input "[PERSON_NAME]-7"
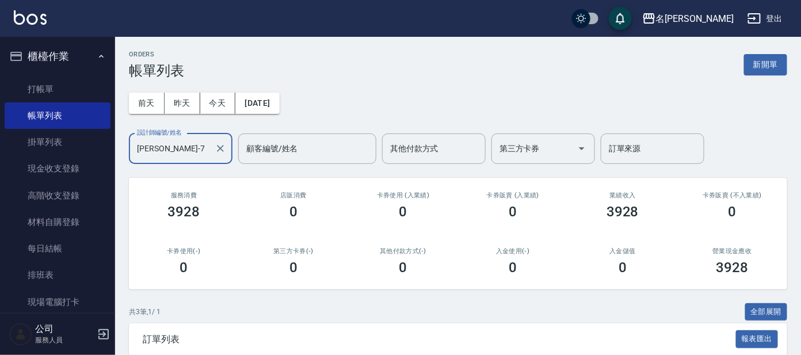
scroll to position [143, 0]
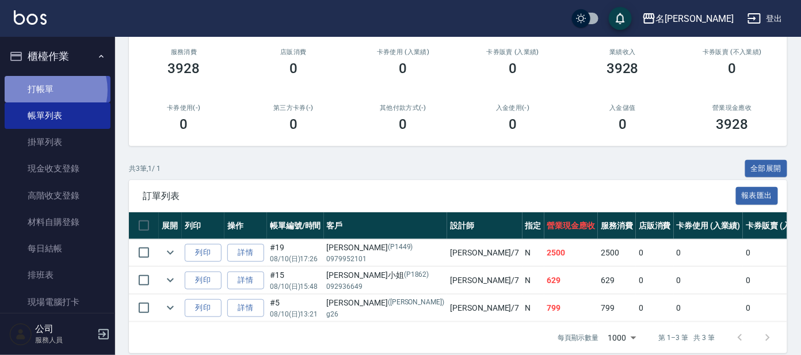
click at [50, 90] on link "打帳單" at bounding box center [58, 89] width 106 height 26
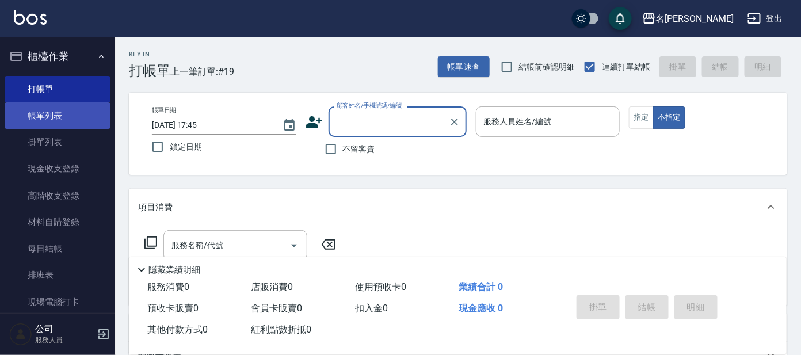
click at [51, 118] on link "帳單列表" at bounding box center [58, 115] width 106 height 26
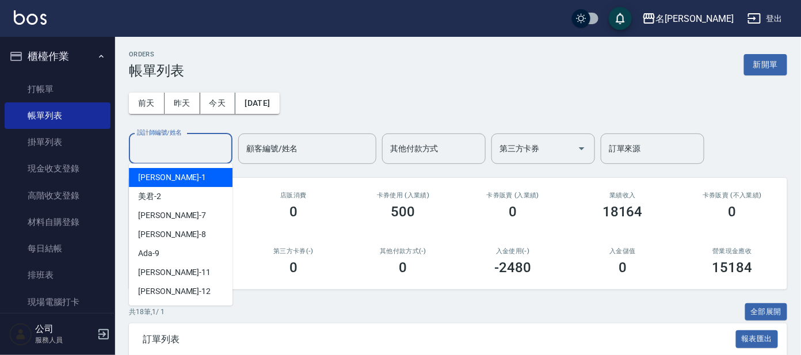
drag, startPoint x: 188, startPoint y: 147, endPoint x: 185, endPoint y: 154, distance: 7.5
click at [189, 151] on input "設計師編號/姓名" at bounding box center [180, 149] width 93 height 20
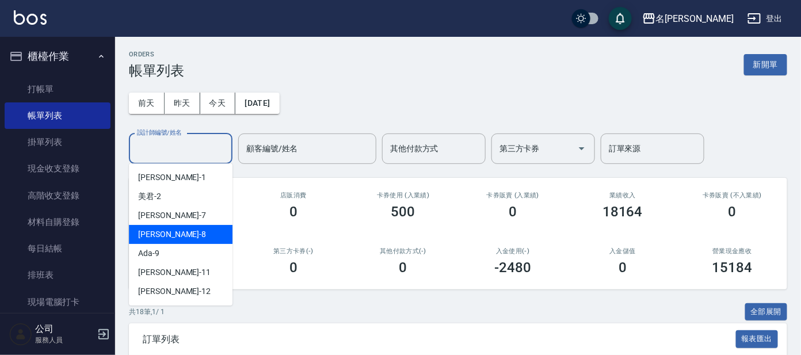
click at [161, 236] on span "[PERSON_NAME] -8" at bounding box center [172, 234] width 68 height 12
type input "[PERSON_NAME]-8"
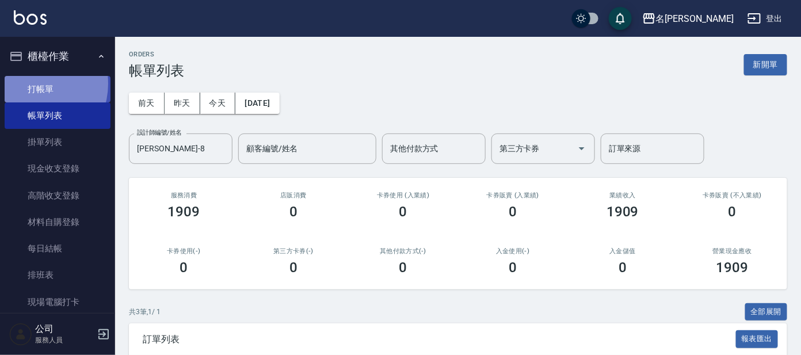
click at [31, 85] on link "打帳單" at bounding box center [58, 89] width 106 height 26
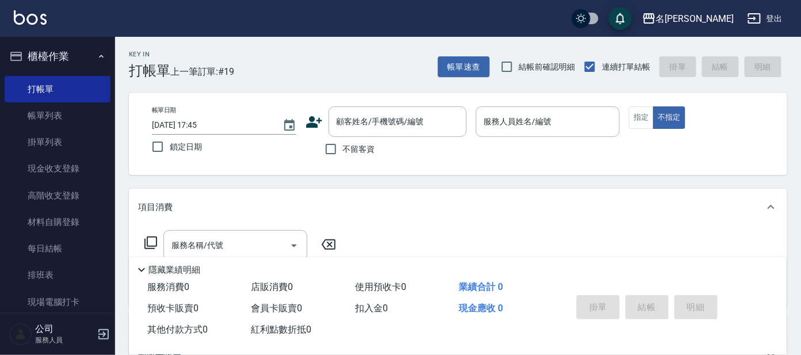
drag, startPoint x: 693, startPoint y: 63, endPoint x: 672, endPoint y: 62, distance: 20.7
click at [707, 67] on div "帳單速查 結帳前確認明細 連續打單結帳 掛單 結帳 明細" at bounding box center [612, 67] width 349 height 24
click at [49, 100] on link "打帳單" at bounding box center [58, 89] width 106 height 26
click at [61, 117] on link "帳單列表" at bounding box center [58, 115] width 106 height 26
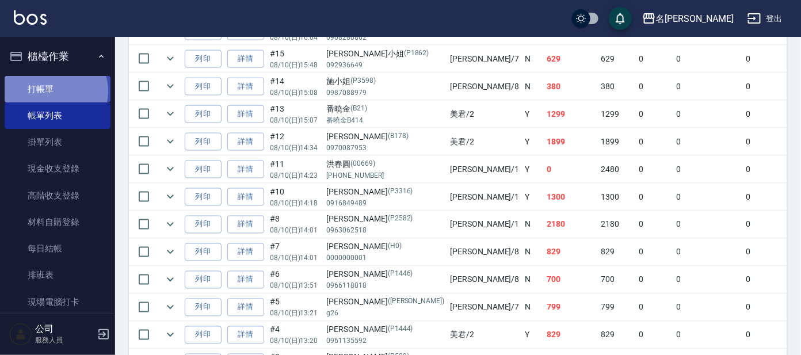
click at [54, 91] on link "打帳單" at bounding box center [58, 89] width 106 height 26
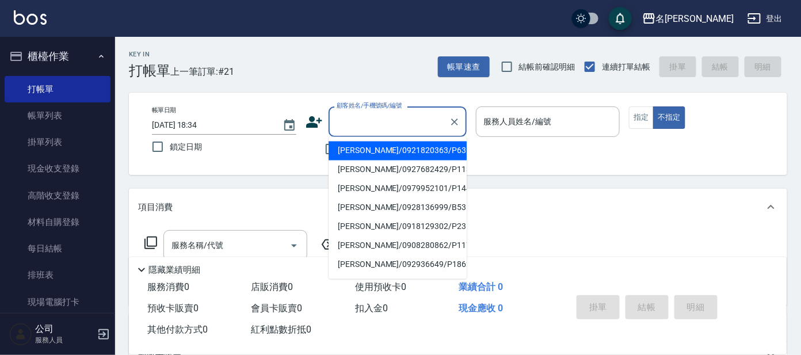
click at [375, 117] on input "顧客姓名/手機號碼/編號" at bounding box center [389, 122] width 110 height 20
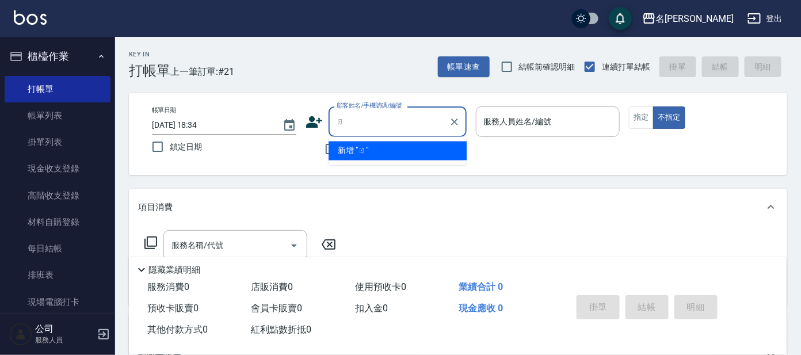
type input "9"
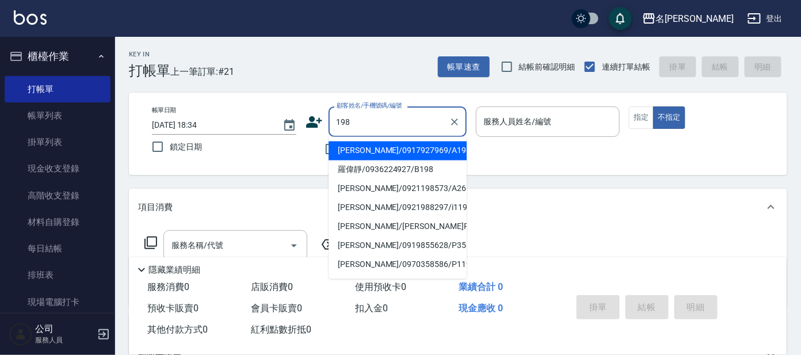
type input "[PERSON_NAME]/0917927969/A198"
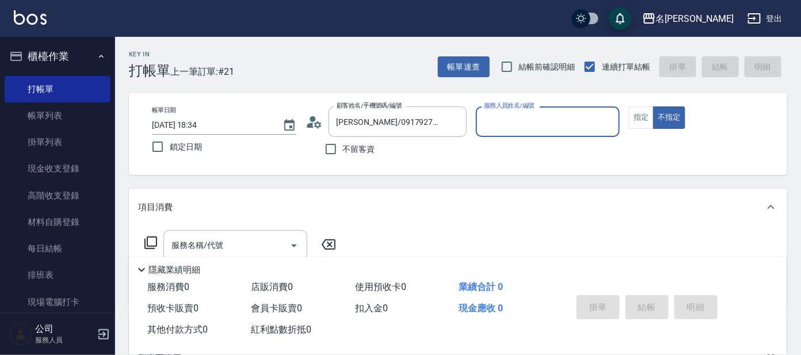
type input "[PERSON_NAME]-1"
click at [653, 106] on button "不指定" at bounding box center [669, 117] width 32 height 22
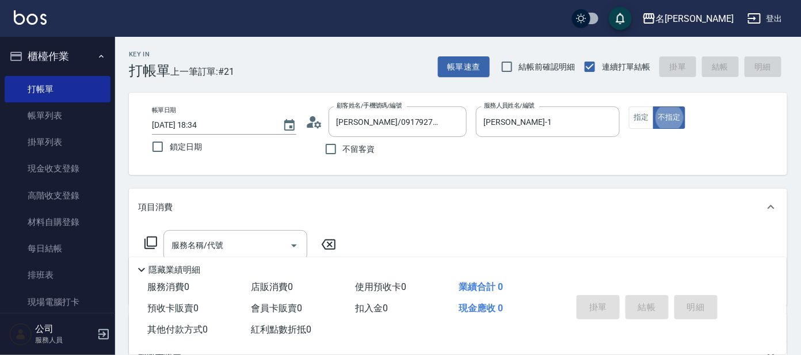
type button "false"
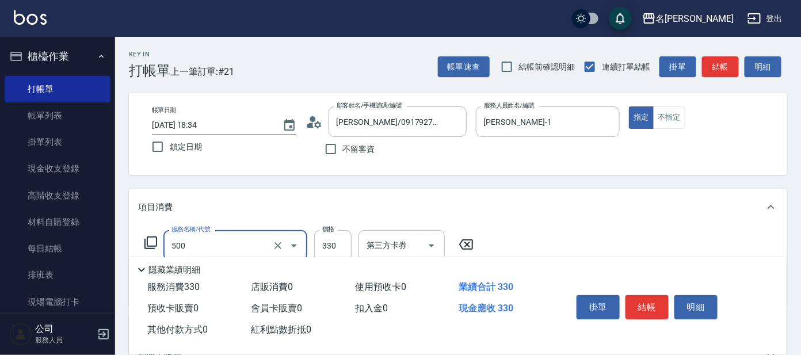
type input "高階洗髮(500)"
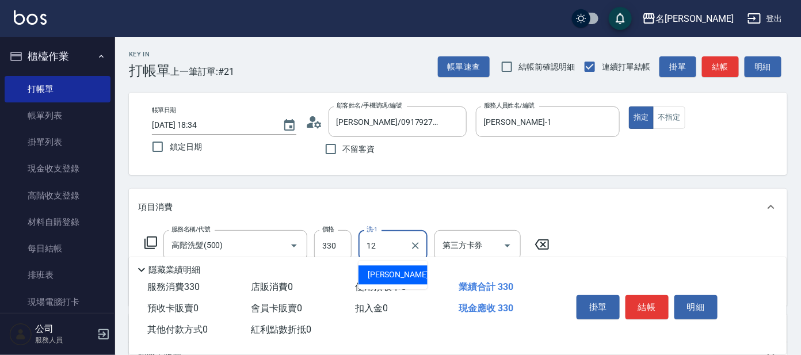
type input "云潔-12"
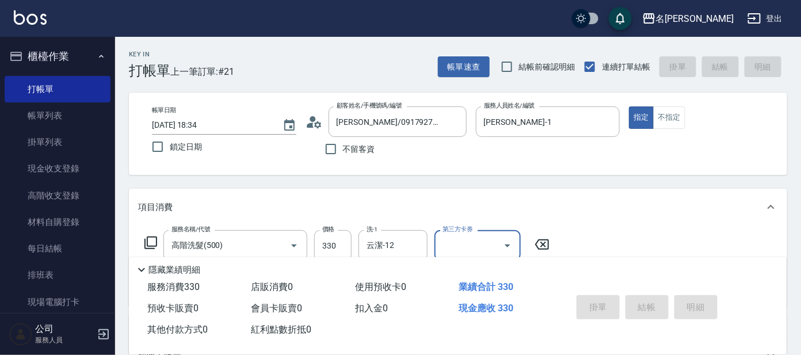
type input "[DATE] 18:35"
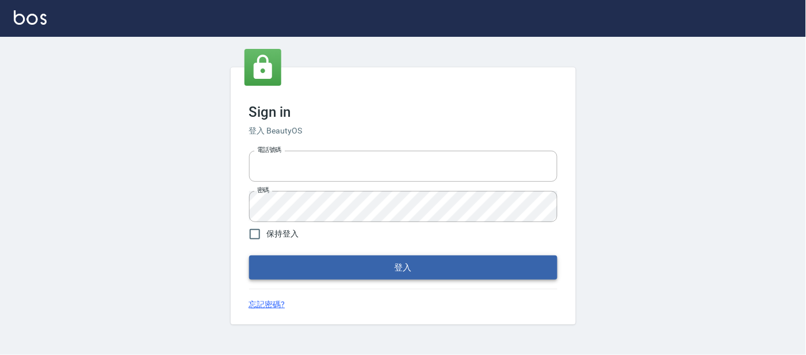
type input "25866822"
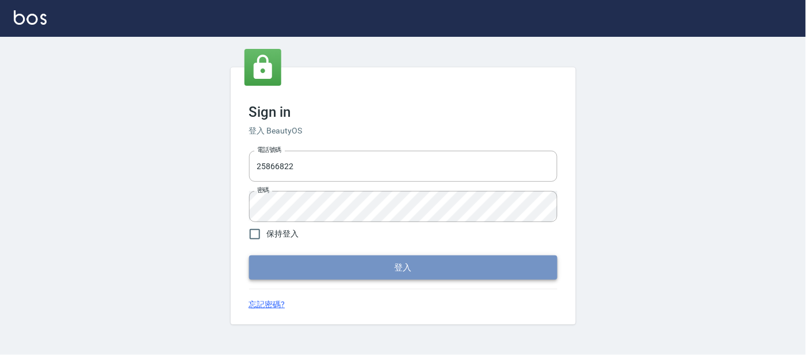
click at [406, 262] on button "登入" at bounding box center [403, 267] width 308 height 24
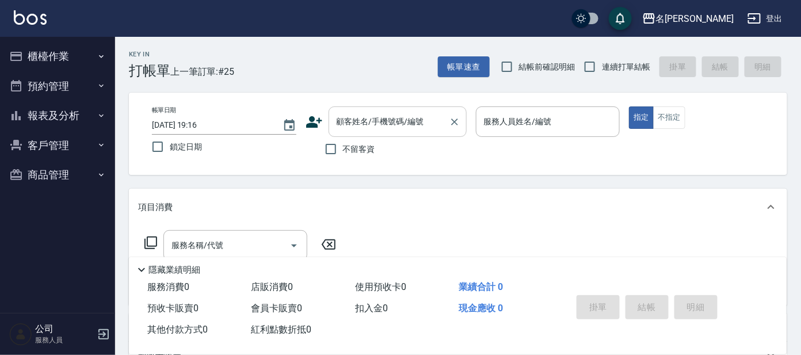
click at [371, 124] on div "顧客姓名/手機號碼/編號 顧客姓名/手機號碼/編號" at bounding box center [397, 121] width 138 height 30
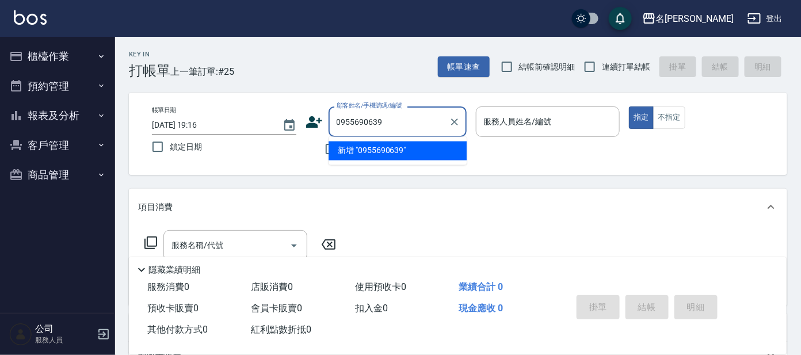
drag, startPoint x: 404, startPoint y: 121, endPoint x: 322, endPoint y: 115, distance: 81.9
click at [323, 116] on div "顧客姓名/手機號碼/編號 0955690639 顧客姓名/手機號碼/編號" at bounding box center [385, 121] width 161 height 30
click at [404, 152] on li "楊淇晴晴/0905312639/P2997" at bounding box center [397, 151] width 138 height 19
type input "楊淇晴晴/0905312639/P2997"
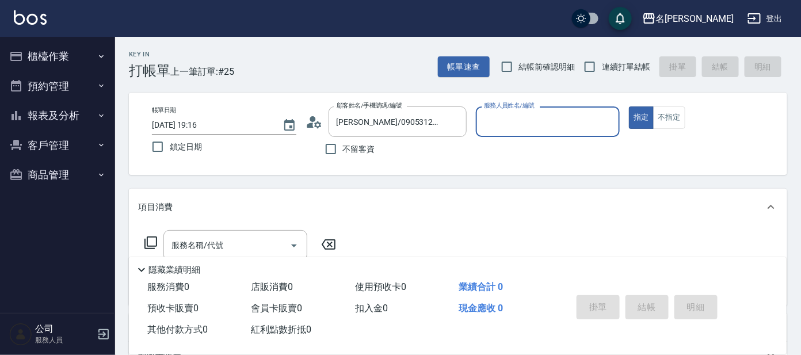
click at [510, 124] on input "服務人員姓名/編號" at bounding box center [548, 122] width 134 height 20
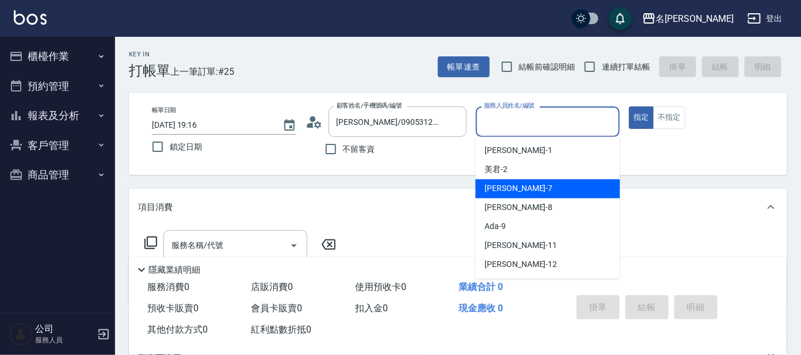
click at [524, 189] on div "[PERSON_NAME] -7" at bounding box center [547, 188] width 144 height 19
type input "[PERSON_NAME]-7"
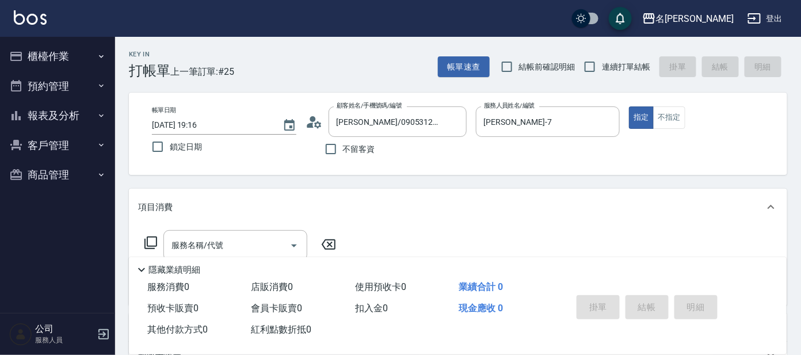
click at [687, 118] on div "指定 不指定" at bounding box center [701, 117] width 144 height 22
click at [686, 119] on div "指定 不指定" at bounding box center [701, 117] width 144 height 22
drag, startPoint x: 683, startPoint y: 116, endPoint x: 600, endPoint y: 140, distance: 86.3
click at [682, 116] on button "不指定" at bounding box center [669, 117] width 32 height 22
click at [220, 245] on div "服務名稱/代號 服務名稱/代號" at bounding box center [235, 245] width 144 height 30
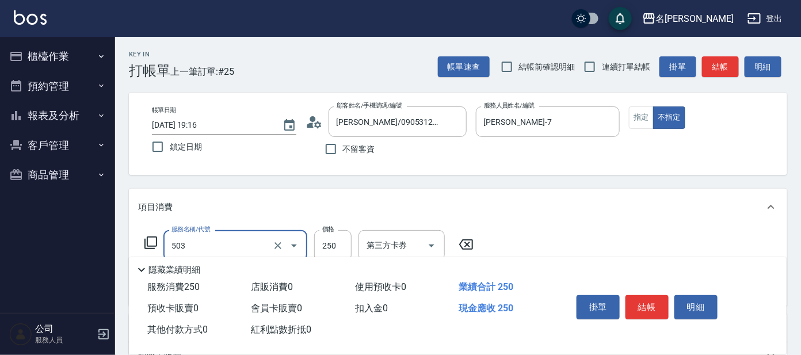
type input "洗髮(兒童)(503)"
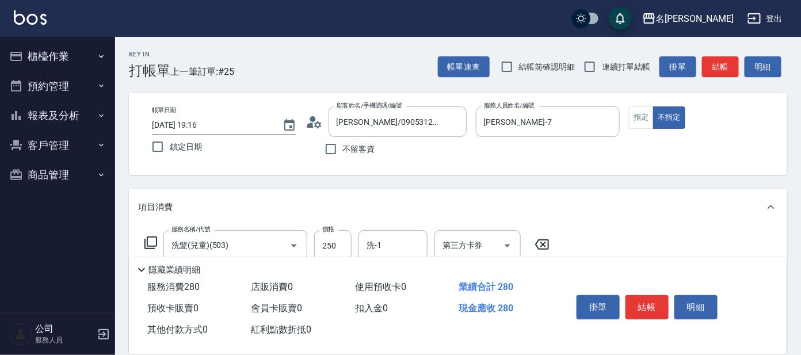
type input "潤絲(802)"
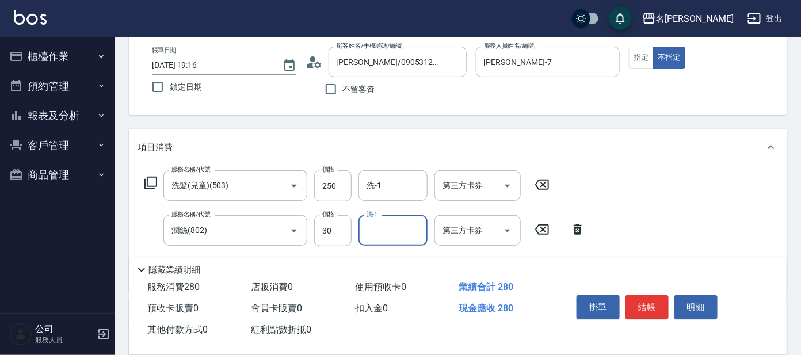
scroll to position [143, 0]
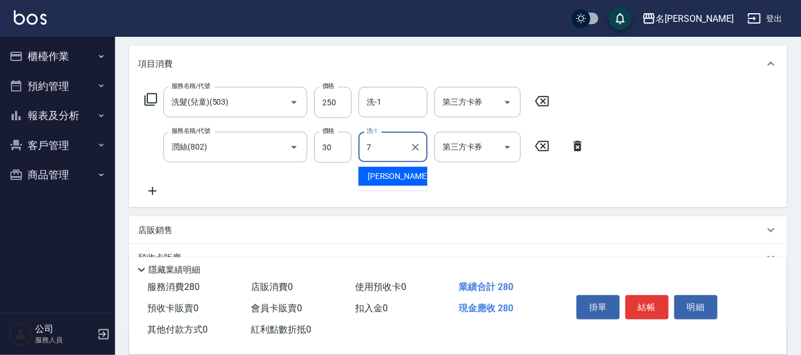
type input "[PERSON_NAME]-7"
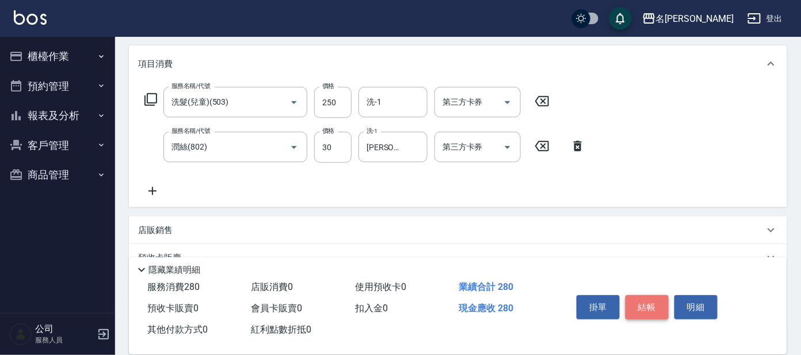
click at [636, 300] on button "結帳" at bounding box center [646, 307] width 43 height 24
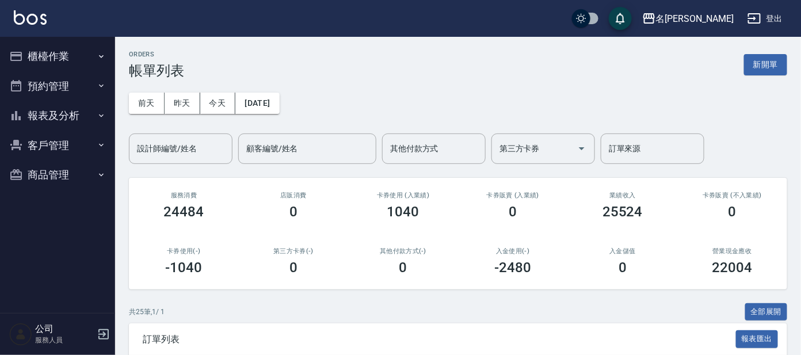
click at [68, 54] on button "櫃檯作業" at bounding box center [58, 56] width 106 height 30
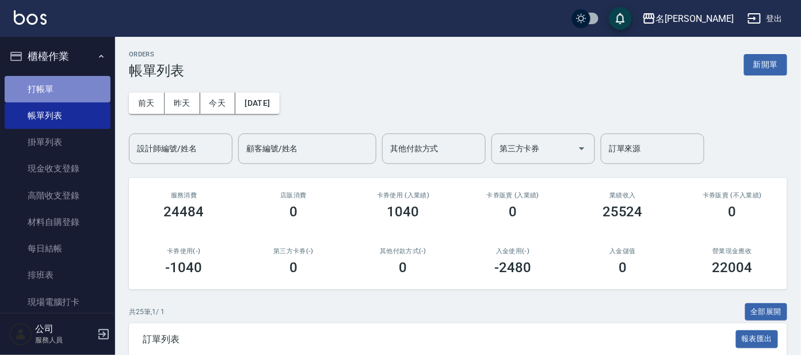
click at [68, 79] on link "打帳單" at bounding box center [58, 89] width 106 height 26
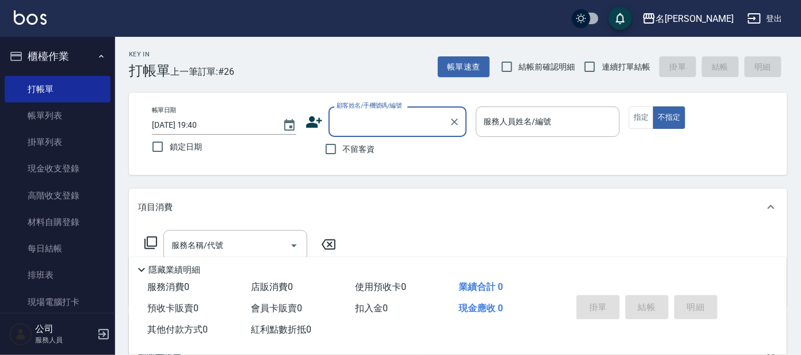
click at [631, 72] on span "連續打單結帳" at bounding box center [626, 67] width 48 height 12
click at [602, 72] on input "連續打單結帳" at bounding box center [590, 67] width 24 height 24
checkbox input "true"
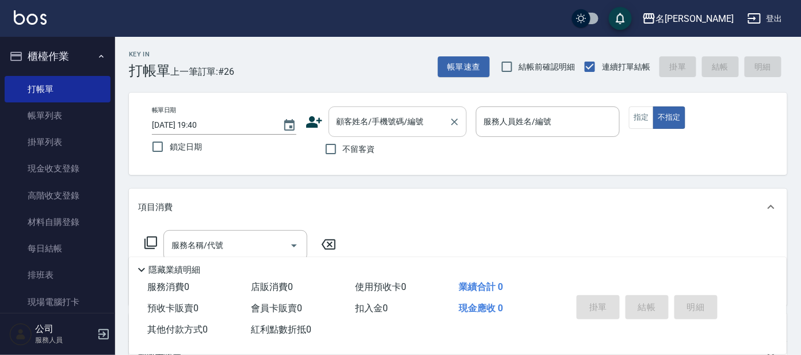
click at [388, 113] on div "顧客姓名/手機號碼/編號 顧客姓名/手機號碼/編號" at bounding box center [397, 121] width 138 height 30
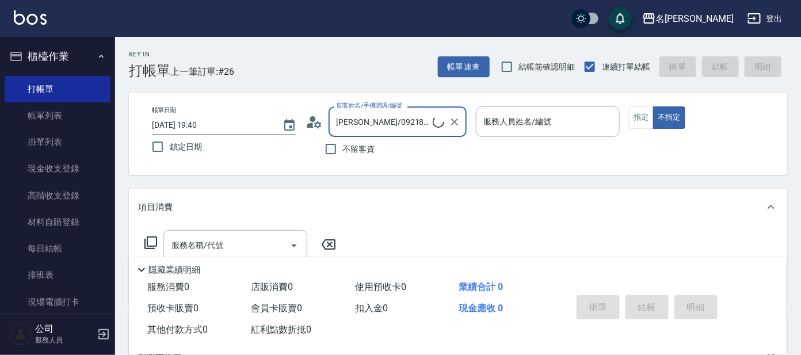
drag, startPoint x: 430, startPoint y: 128, endPoint x: 440, endPoint y: 116, distance: 15.1
click at [433, 116] on input "[PERSON_NAME]/0921820363/P63" at bounding box center [383, 122] width 99 height 20
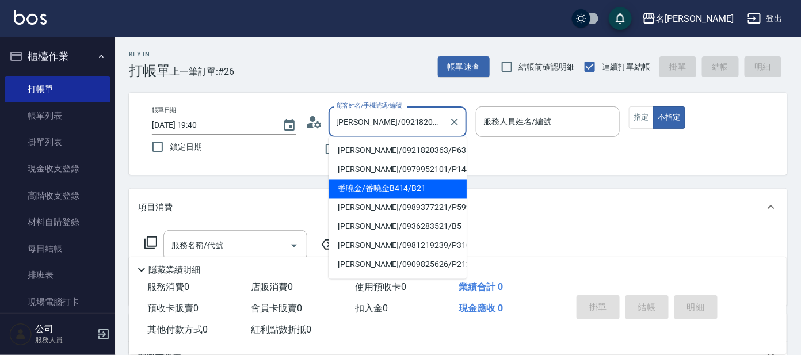
drag, startPoint x: 425, startPoint y: 188, endPoint x: 488, endPoint y: 158, distance: 70.5
click at [425, 189] on li "番曉金/番曉金B414/B21" at bounding box center [397, 188] width 138 height 19
type input "番曉金/番曉金B414/B21"
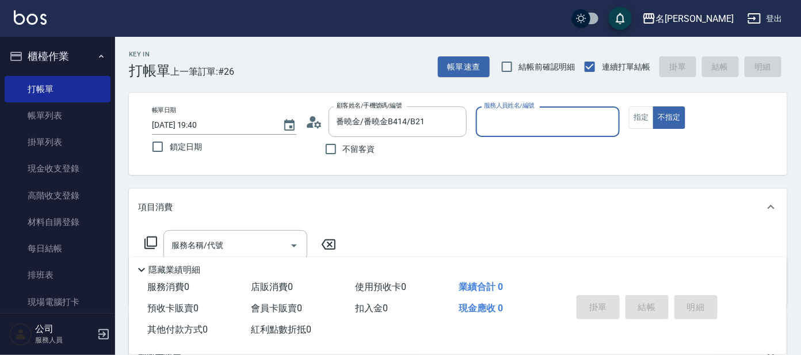
type input "美君-2"
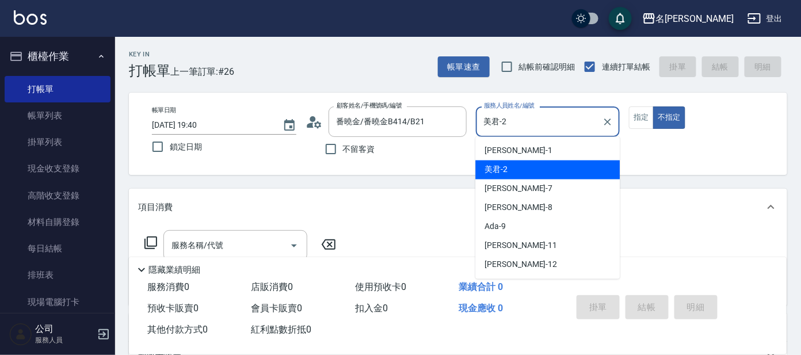
click at [532, 112] on input "美君-2" at bounding box center [539, 122] width 117 height 20
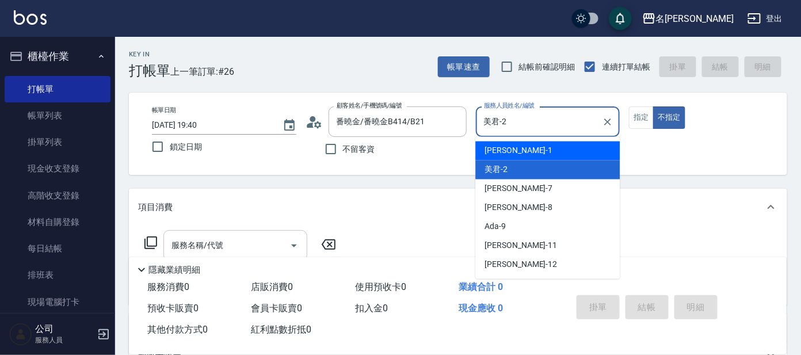
click at [256, 239] on input "服務名稱/代號" at bounding box center [227, 245] width 116 height 20
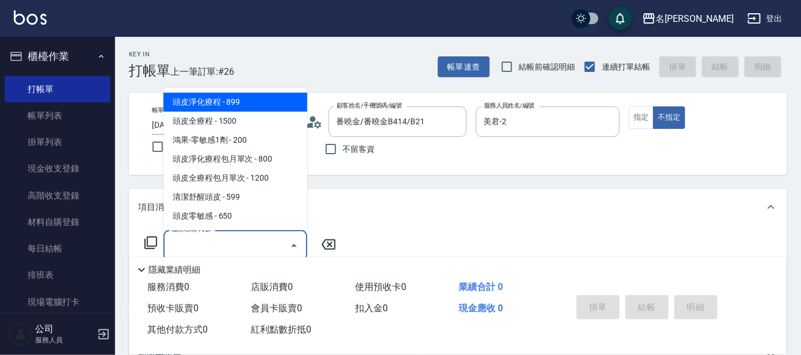
drag, startPoint x: 263, startPoint y: 103, endPoint x: 313, endPoint y: 193, distance: 102.8
click at [263, 102] on span "頭皮淨化療程 - 899" at bounding box center [235, 102] width 144 height 19
type input "頭皮淨化療程(101)"
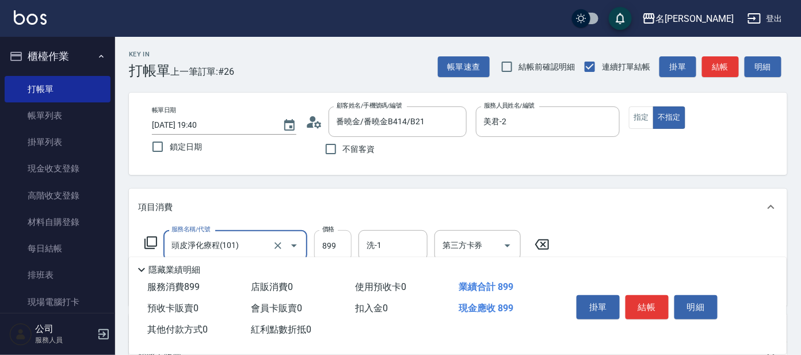
click at [320, 242] on input "899" at bounding box center [332, 245] width 37 height 31
type input "799"
type input "快速修護(800)"
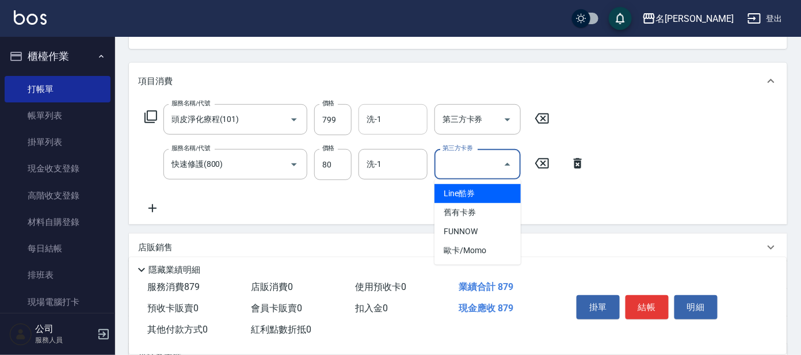
scroll to position [106, 0]
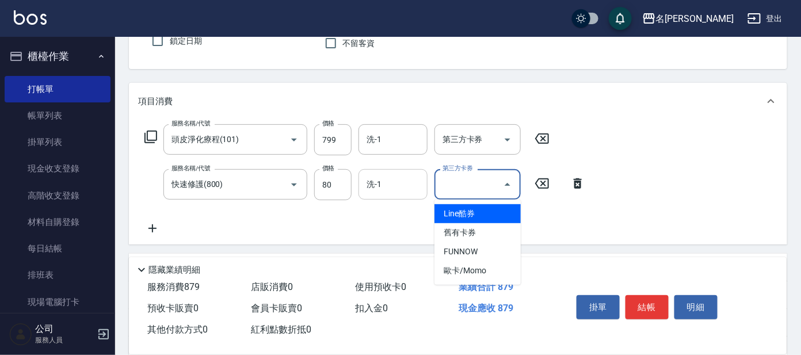
click at [402, 181] on input "洗-1" at bounding box center [393, 184] width 59 height 20
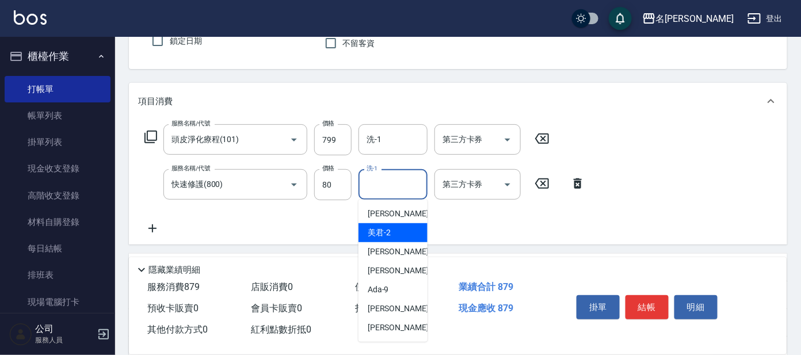
drag, startPoint x: 386, startPoint y: 230, endPoint x: 331, endPoint y: 238, distance: 55.8
click at [385, 228] on span "美君 -2" at bounding box center [379, 233] width 23 height 12
type input "美君-2"
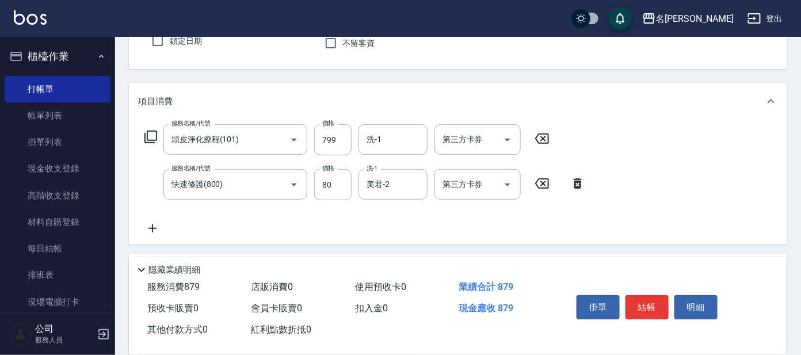
click at [155, 220] on div "服務名稱/代號 頭皮淨化療程(101) 服務名稱/代號 價格 799 價格 洗-1 洗-1 第三方卡券 第三方卡券 服務名稱/代號 快速修護(800) 服務名…" at bounding box center [365, 179] width 454 height 111
click at [148, 225] on icon at bounding box center [152, 228] width 29 height 14
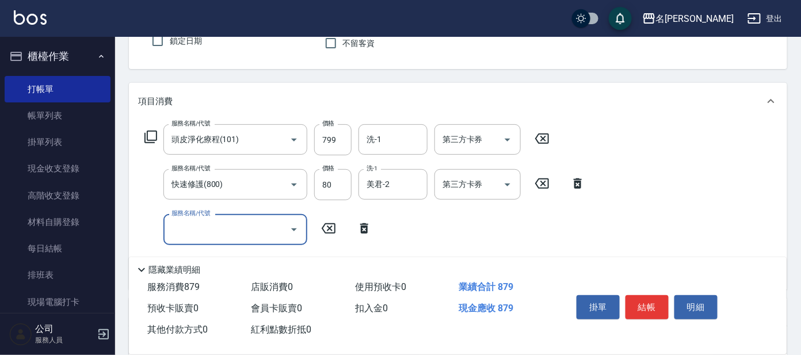
click at [190, 219] on input "服務名稱/代號" at bounding box center [227, 229] width 116 height 20
type input "705"
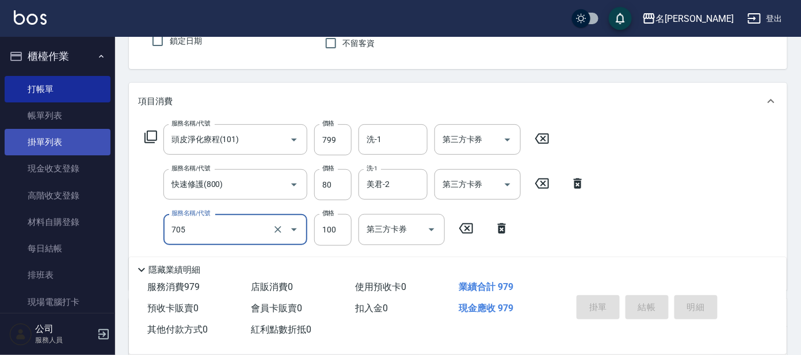
type input "2025/08/10 20:05"
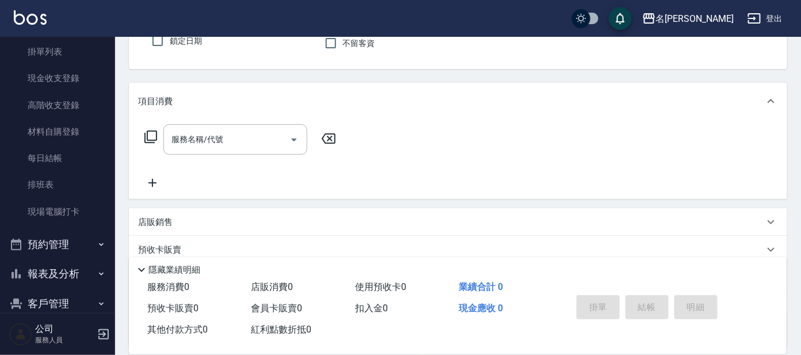
scroll to position [138, 0]
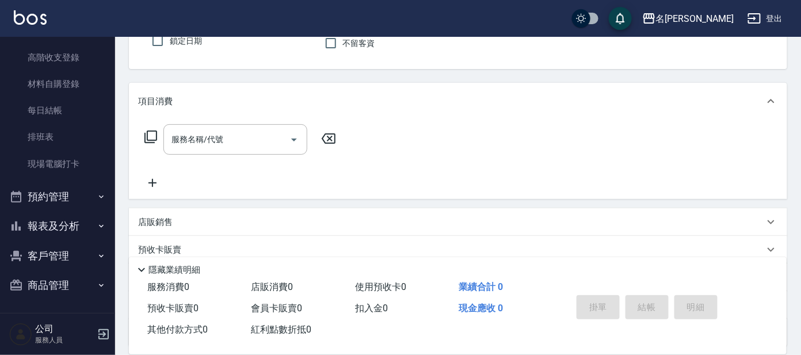
click at [66, 228] on button "報表及分析" at bounding box center [58, 226] width 106 height 30
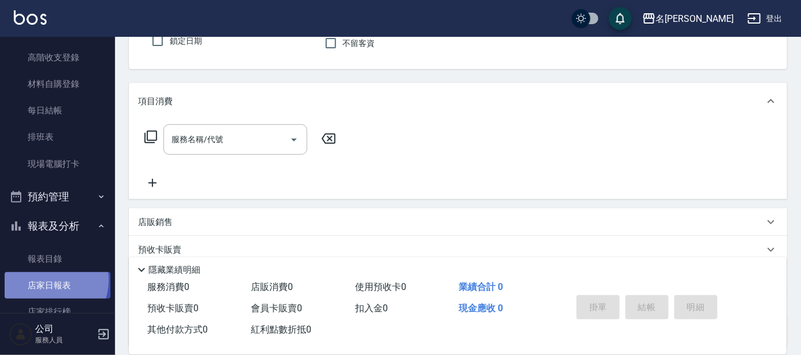
click at [48, 280] on link "店家日報表" at bounding box center [58, 285] width 106 height 26
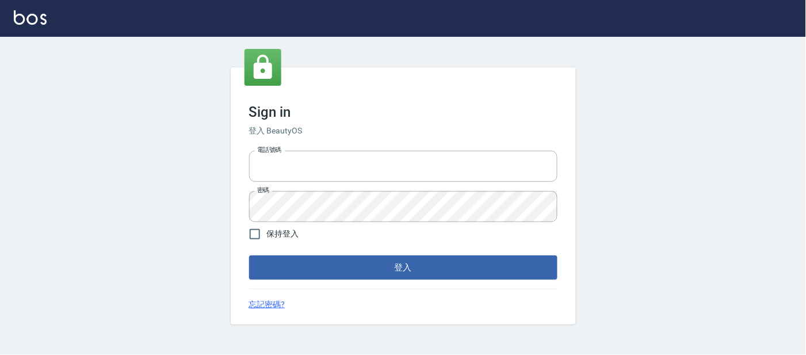
type input "25866822"
click at [339, 282] on div "Sign in 登入 BeautyOS 電話號碼 25866822 電話號碼 密碼 密碼 保持登入 登入 忘記密碼?" at bounding box center [403, 195] width 345 height 257
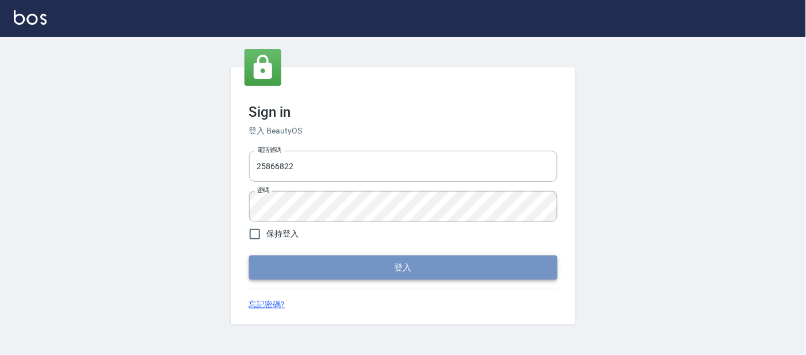
click at [345, 263] on button "登入" at bounding box center [403, 267] width 308 height 24
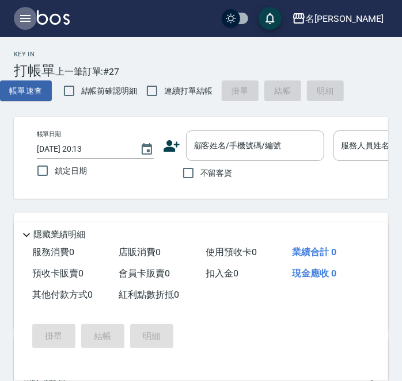
click at [21, 17] on icon "button" at bounding box center [25, 19] width 14 height 14
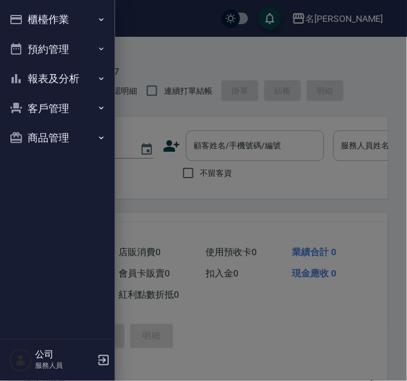
click at [86, 37] on button "預約管理" at bounding box center [58, 50] width 106 height 30
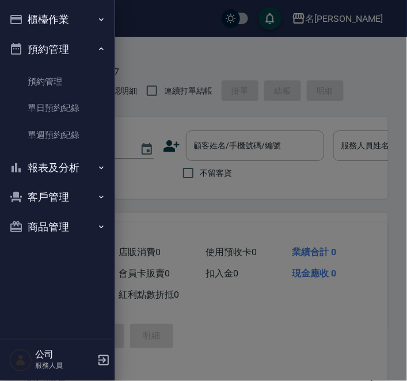
click at [84, 44] on button "預約管理" at bounding box center [58, 50] width 106 height 30
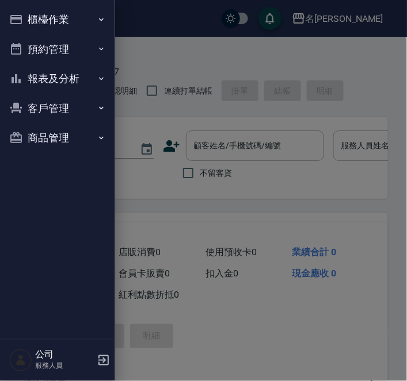
click at [75, 68] on button "報表及分析" at bounding box center [58, 79] width 106 height 30
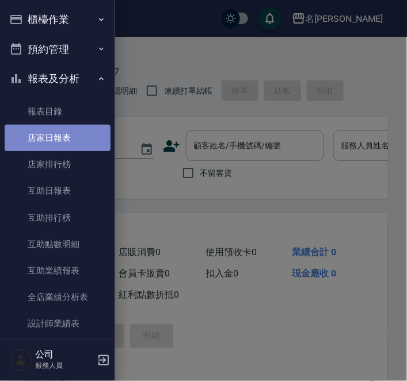
click at [63, 136] on link "店家日報表" at bounding box center [58, 138] width 106 height 26
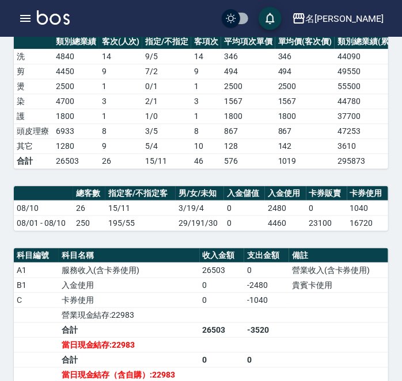
scroll to position [215, 0]
